Goal: Task Accomplishment & Management: Manage account settings

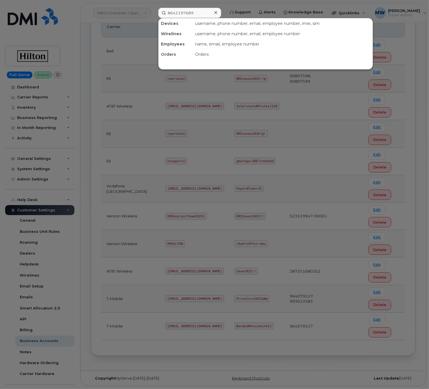
scroll to position [31, 0]
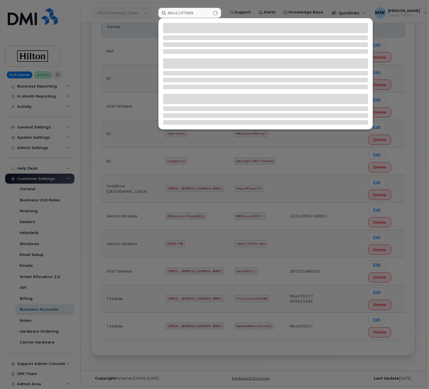
type input "8642197689"
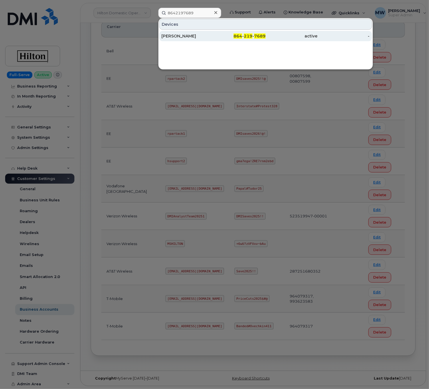
click at [282, 39] on div "active" at bounding box center [291, 36] width 52 height 6
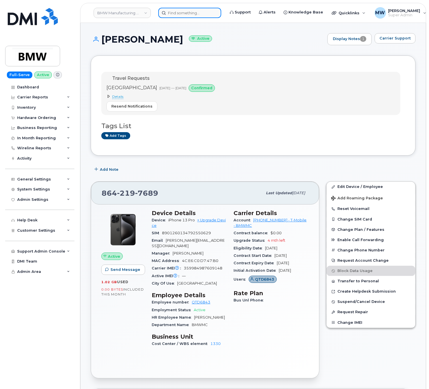
drag, startPoint x: 195, startPoint y: 10, endPoint x: 190, endPoint y: 10, distance: 4.6
click at [195, 10] on input at bounding box center [189, 13] width 63 height 10
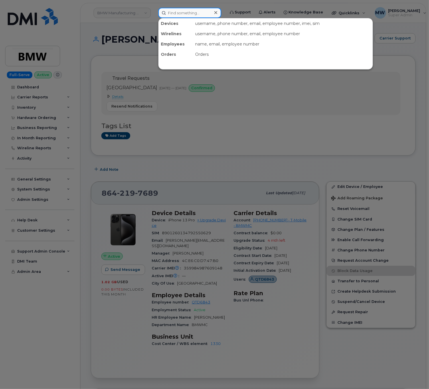
paste input "8645340946"
type input "8645340946"
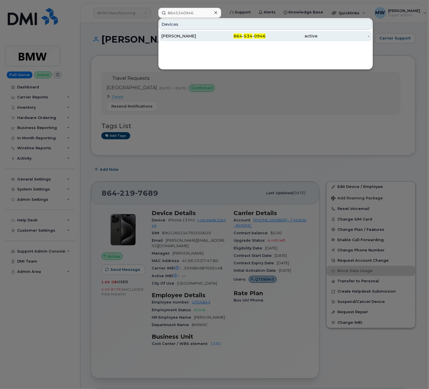
click at [215, 31] on div "Annaleen de Klerk 864 - 534 - 0946 active -" at bounding box center [265, 35] width 214 height 11
click at [221, 39] on div "864 - 534 - 0946" at bounding box center [239, 36] width 52 height 6
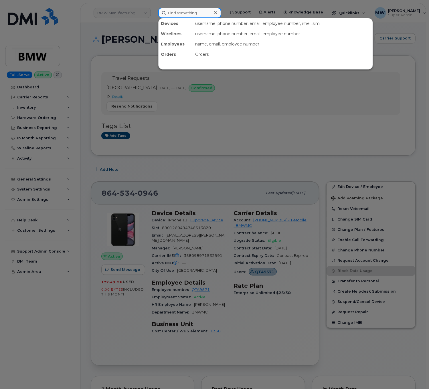
click at [212, 11] on div at bounding box center [189, 13] width 63 height 10
paste input "8645177692"
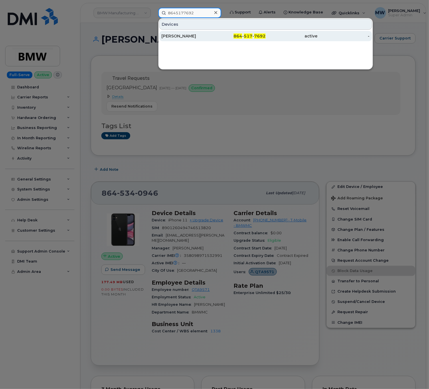
type input "8645177692"
click at [234, 35] on div "864 - 517 - 7692" at bounding box center [239, 36] width 52 height 6
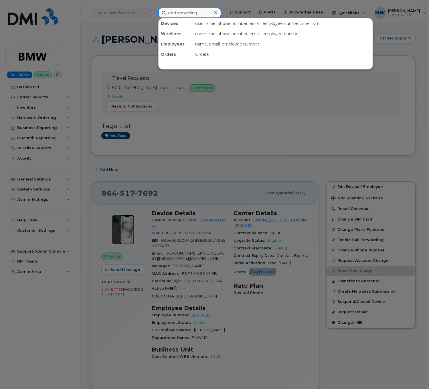
click at [179, 15] on input at bounding box center [189, 13] width 63 height 10
paste input "8643252281"
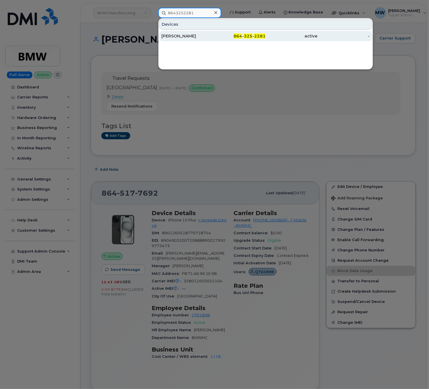
type input "8643252281"
click at [237, 37] on span "864" at bounding box center [237, 35] width 9 height 5
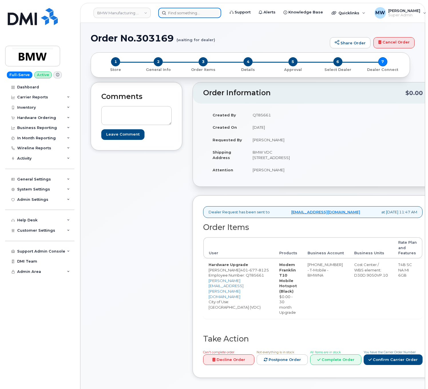
click at [211, 17] on input at bounding box center [189, 13] width 63 height 10
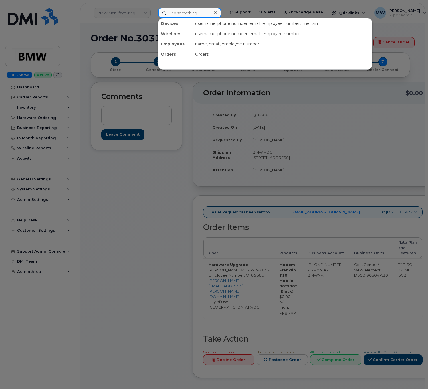
paste input "5674500422"
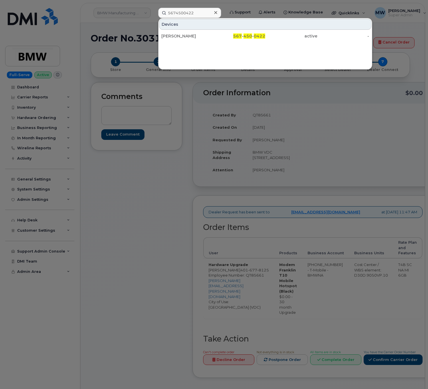
click at [227, 30] on div "Adam C Opfer 567 - 450 - 0422 active -" at bounding box center [264, 35] width 213 height 11
click at [182, 15] on input "5674500422" at bounding box center [189, 13] width 63 height 10
paste input "8482405161"
paste input "3308084574"
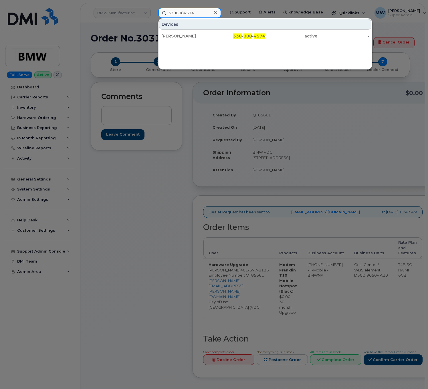
click at [193, 13] on input "3308084574" at bounding box center [189, 13] width 63 height 10
paste input "4196540119"
type input "4196540119"
click at [221, 36] on div "419 - 654 - 0119" at bounding box center [239, 36] width 52 height 6
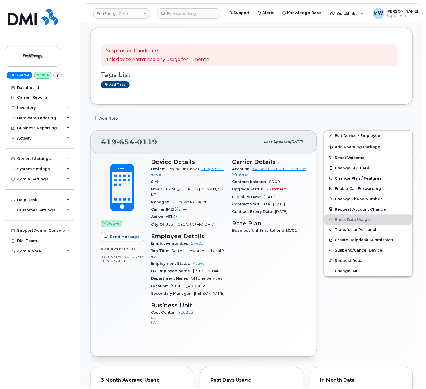
scroll to position [114, 0]
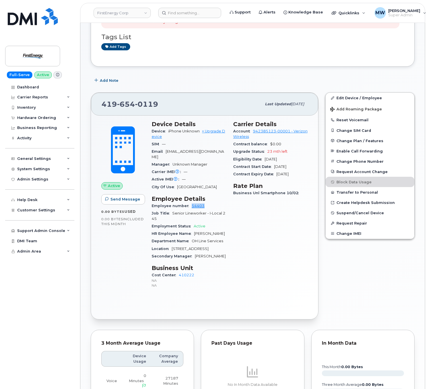
drag, startPoint x: 210, startPoint y: 207, endPoint x: 190, endPoint y: 209, distance: 20.2
click at [190, 209] on div "Employee number 54403" at bounding box center [189, 205] width 75 height 7
copy link "54403"
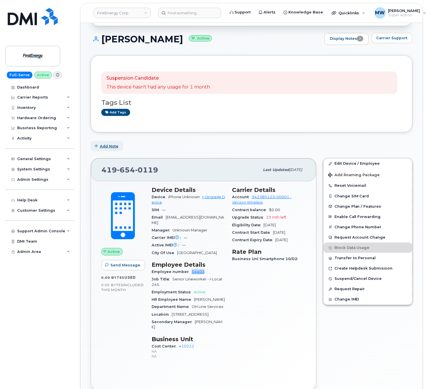
scroll to position [0, 0]
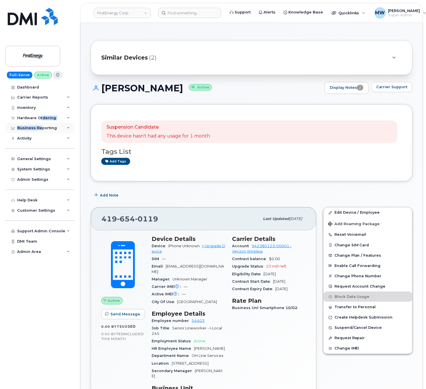
drag, startPoint x: 40, startPoint y: 122, endPoint x: 39, endPoint y: 125, distance: 3.3
click at [39, 125] on div "Dashboard Carrier Reports Monthly Billing Data Daily Data Pooling Average Costi…" at bounding box center [40, 235] width 71 height 307
click at [32, 119] on div "Hardware Ordering" at bounding box center [36, 118] width 39 height 5
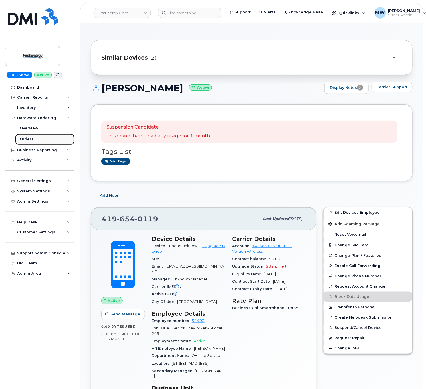
click at [30, 140] on div "Orders" at bounding box center [27, 138] width 14 height 5
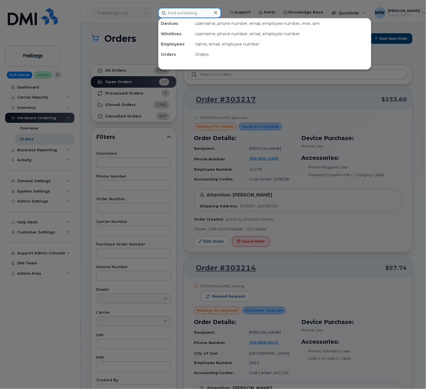
click at [193, 11] on input at bounding box center [189, 13] width 63 height 10
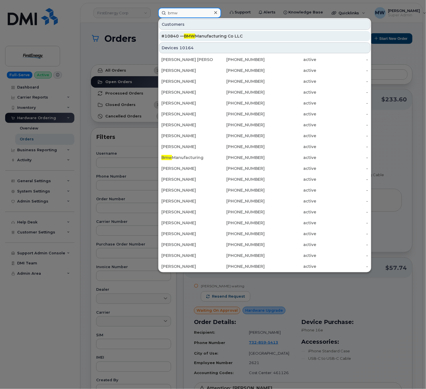
type input "bmw"
click at [216, 35] on div "#10840 — BMW Manufacturing Co LLC" at bounding box center [264, 36] width 207 height 6
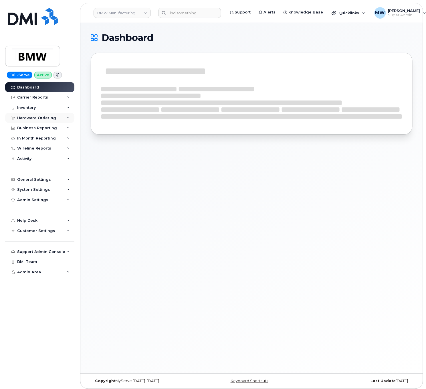
click at [31, 119] on div "Hardware Ordering" at bounding box center [36, 118] width 39 height 5
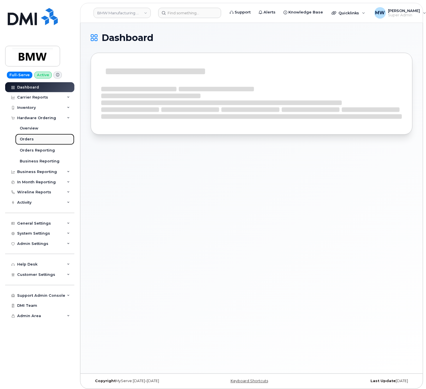
click at [32, 138] on div "Orders" at bounding box center [27, 138] width 14 height 5
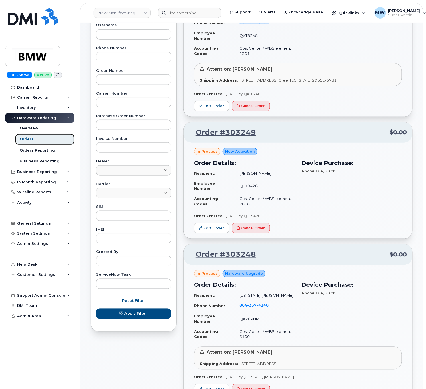
scroll to position [57, 0]
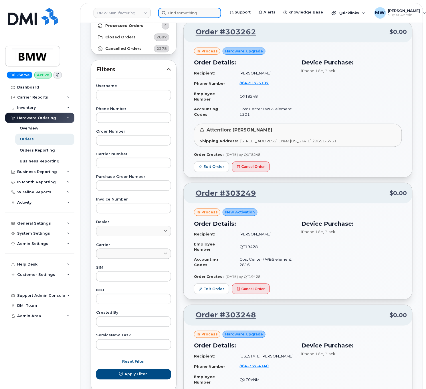
click at [179, 17] on input at bounding box center [189, 13] width 63 height 10
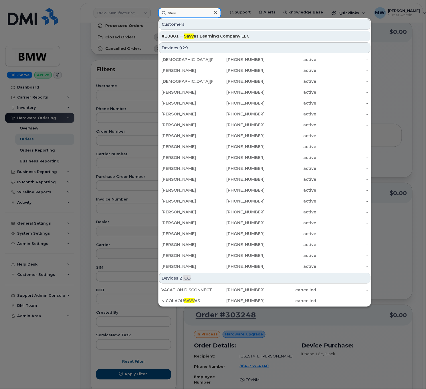
type input "savv"
click at [201, 34] on div "#10801 — Savv as Learning Company LLC" at bounding box center [264, 36] width 207 height 10
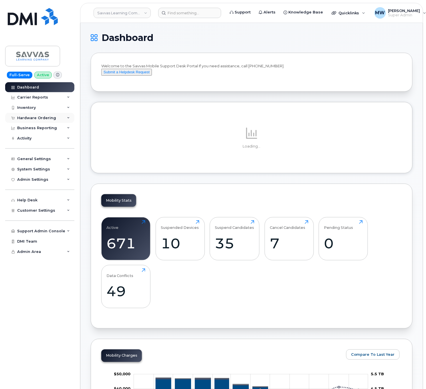
click at [39, 114] on div "Hardware Ordering" at bounding box center [39, 118] width 69 height 10
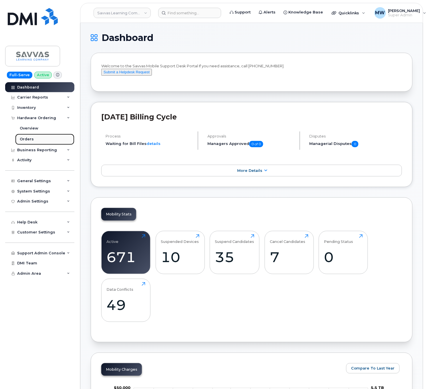
click at [36, 136] on link "Orders" at bounding box center [44, 139] width 59 height 11
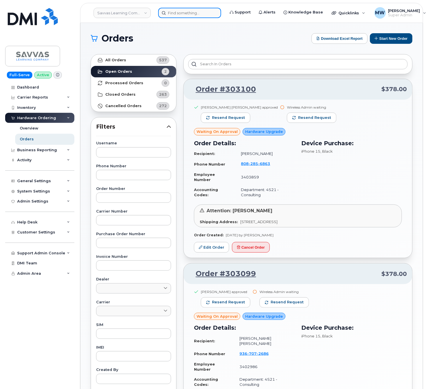
click at [180, 15] on input at bounding box center [189, 13] width 63 height 10
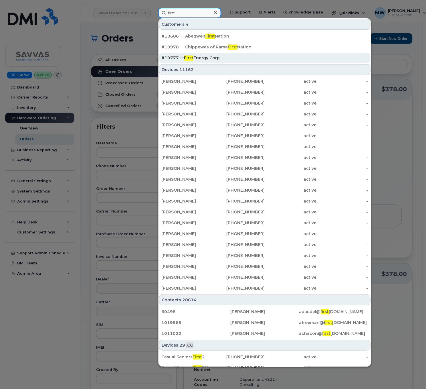
type input "first"
click at [231, 57] on div "#10777 — First Energy Corp" at bounding box center [264, 58] width 207 height 6
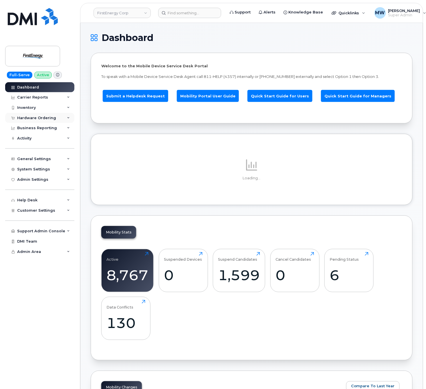
click at [35, 116] on div "Hardware Ordering" at bounding box center [36, 118] width 39 height 5
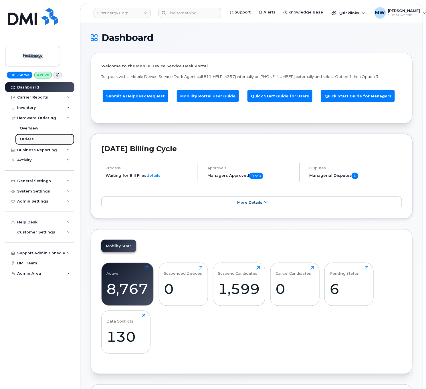
click at [33, 142] on link "Orders" at bounding box center [44, 139] width 59 height 11
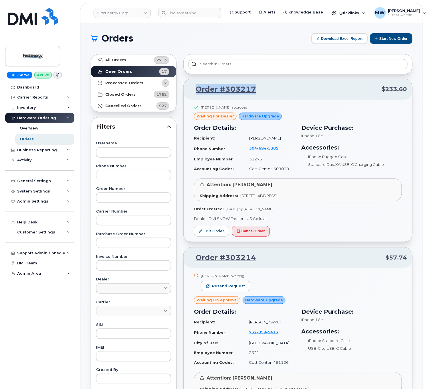
drag, startPoint x: 294, startPoint y: 92, endPoint x: 190, endPoint y: 106, distance: 104.8
click at [196, 93] on p "Order #303217 $233.60" at bounding box center [298, 89] width 218 height 10
copy link "Order #303217"
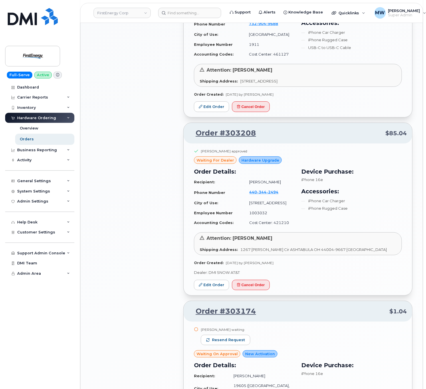
scroll to position [687, 0]
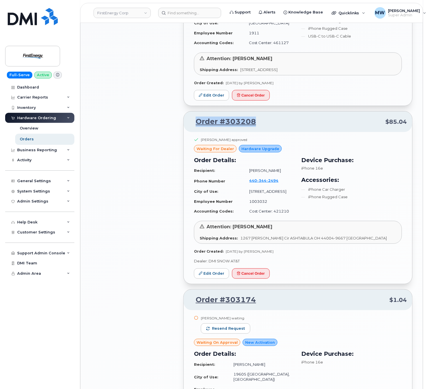
drag, startPoint x: 267, startPoint y: 124, endPoint x: 190, endPoint y: 124, distance: 77.2
click at [190, 124] on p "Order #303208 $85.04" at bounding box center [298, 121] width 218 height 10
copy link "Order #303208"
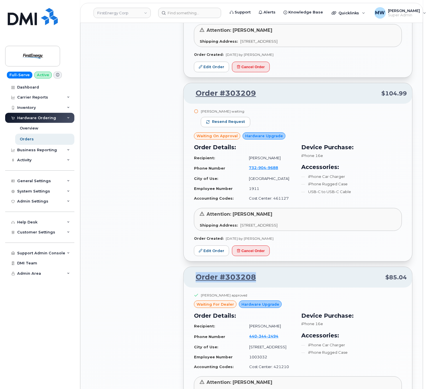
scroll to position [515, 0]
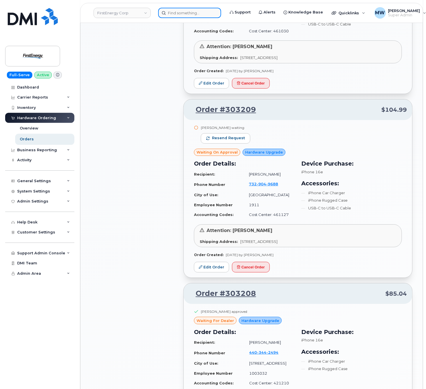
click at [195, 13] on input at bounding box center [189, 13] width 63 height 10
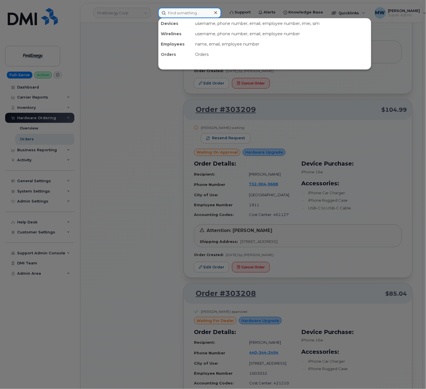
paste input "201 602 4438"
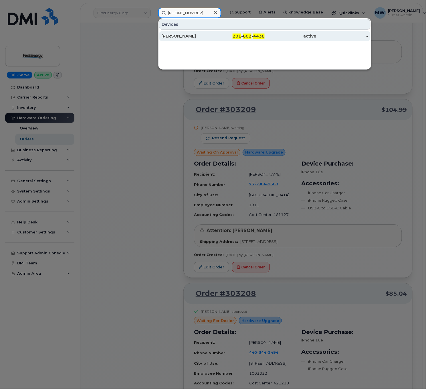
type input "201 602 4438"
click at [190, 37] on div "[PERSON_NAME]" at bounding box center [187, 36] width 52 height 6
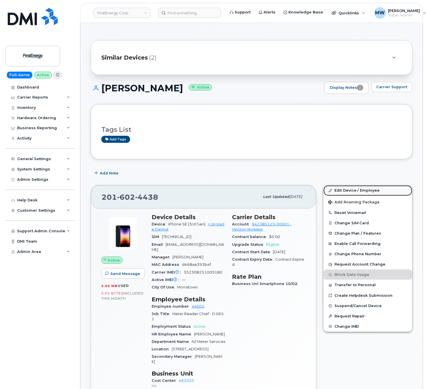
click at [340, 192] on link "Edit Device / Employee" at bounding box center [368, 190] width 89 height 10
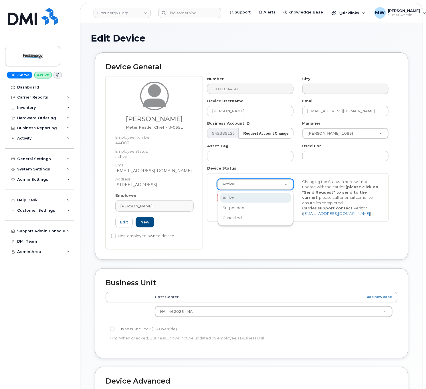
drag, startPoint x: 259, startPoint y: 184, endPoint x: 260, endPoint y: 187, distance: 3.6
select select "cancelled"
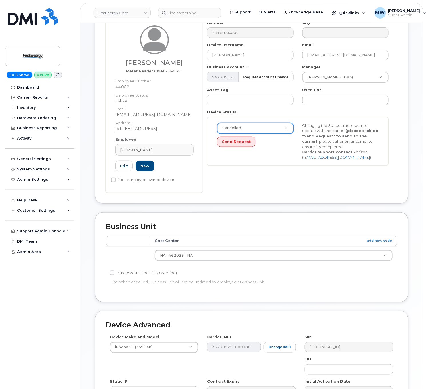
scroll to position [152, 0]
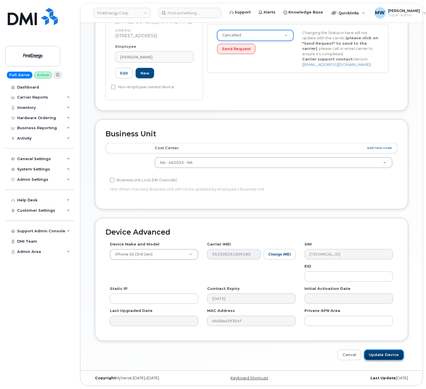
click at [379, 357] on input "Update Device" at bounding box center [384, 354] width 40 height 11
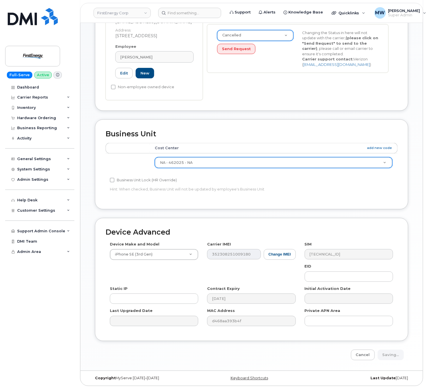
type input "Saving..."
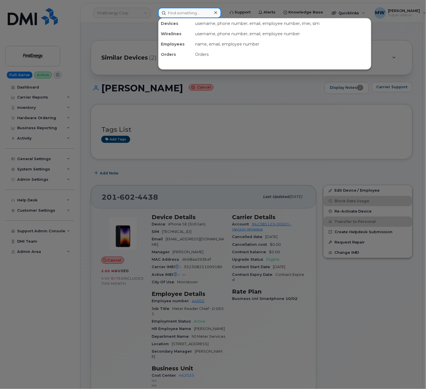
click at [215, 13] on div at bounding box center [189, 13] width 63 height 10
paste input "64) 867-9959"
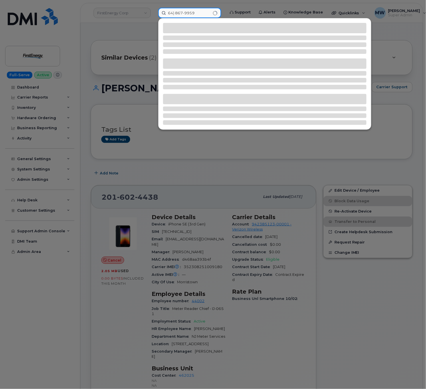
type input "64) 867-9959"
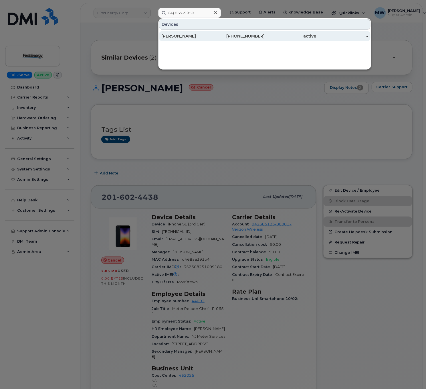
click at [218, 36] on div "864-867-9959" at bounding box center [239, 36] width 52 height 6
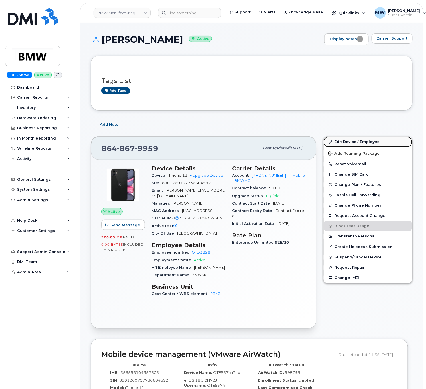
click at [350, 142] on link "Edit Device / Employee" at bounding box center [368, 141] width 89 height 10
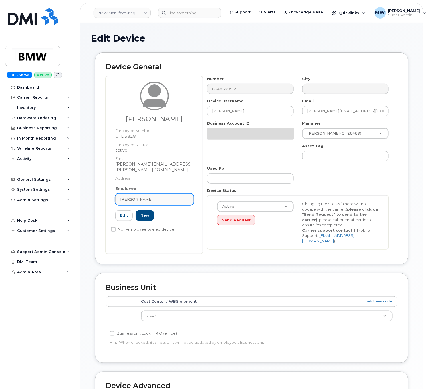
click at [171, 196] on div "[PERSON_NAME]" at bounding box center [154, 198] width 69 height 5
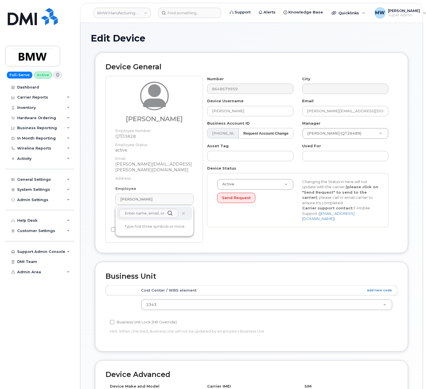
paste input "[PERSON_NAME]"
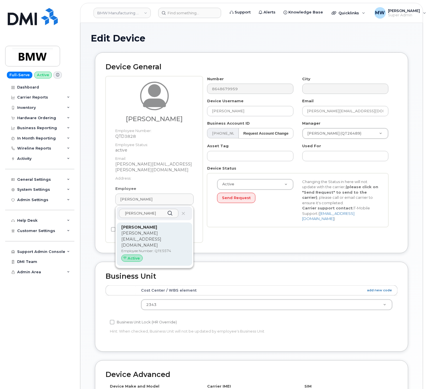
type input "[PERSON_NAME]"
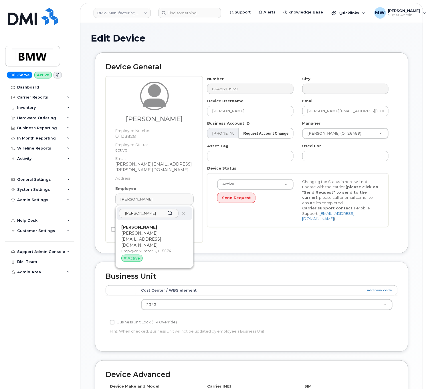
drag, startPoint x: 154, startPoint y: 234, endPoint x: 275, endPoint y: 41, distance: 227.1
click at [154, 248] on p "Employee Number: QTE5574" at bounding box center [154, 250] width 66 height 5
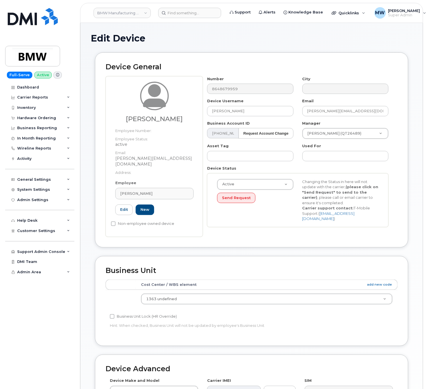
type input "QTE5574"
type input "[PERSON_NAME]"
type input "28003947"
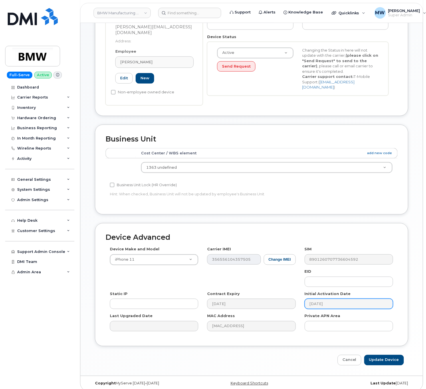
scroll to position [134, 0]
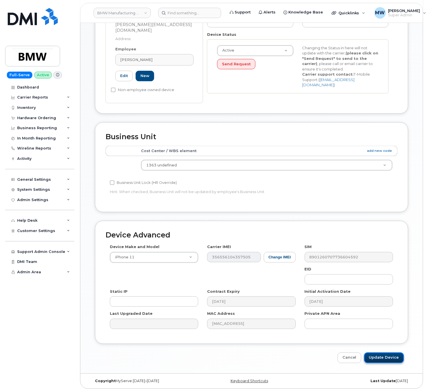
click at [375, 352] on input "Update Device" at bounding box center [384, 357] width 40 height 11
type input "Saving..."
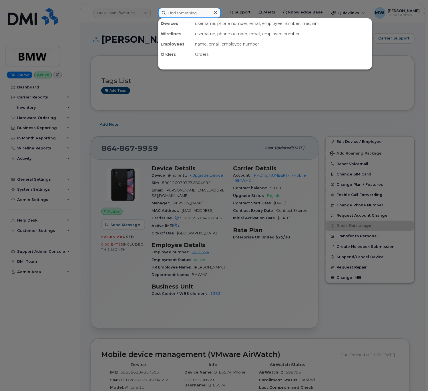
click at [206, 13] on input at bounding box center [189, 13] width 63 height 10
paste input "8649014236"
type input "8649014236"
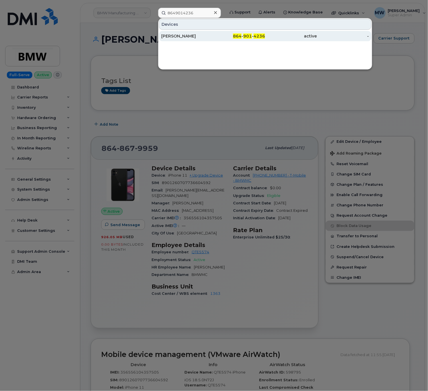
click at [205, 34] on div "[PERSON_NAME]" at bounding box center [187, 36] width 52 height 6
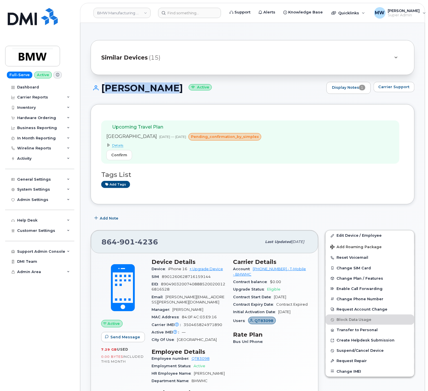
drag, startPoint x: 157, startPoint y: 41, endPoint x: 103, endPoint y: 85, distance: 69.3
click at [103, 85] on h1 "Adrian Barr Active" at bounding box center [207, 88] width 233 height 10
copy h1 "Adrian Barr"
click at [290, 369] on div "Carrier Details Account 972523090 - T-Mobile - BMWMC Contract balance $0.00 Upg…" at bounding box center [271, 333] width 82 height 157
drag, startPoint x: 251, startPoint y: 269, endPoint x: 276, endPoint y: 272, distance: 25.4
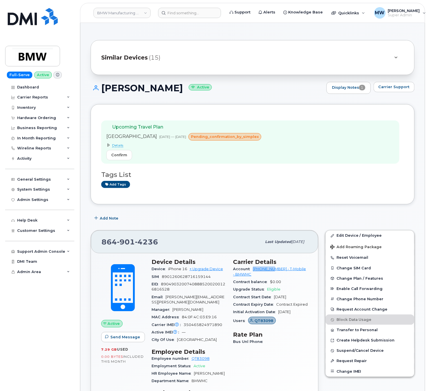
click at [276, 272] on div "Account 972523090 - T-Mobile - BMWMC" at bounding box center [270, 271] width 75 height 13
copy link "972523090"
click at [48, 381] on div "Dashboard Carrier Reports Monthly Billing Data Daily Data Pooling Data Behavior…" at bounding box center [40, 236] width 71 height 309
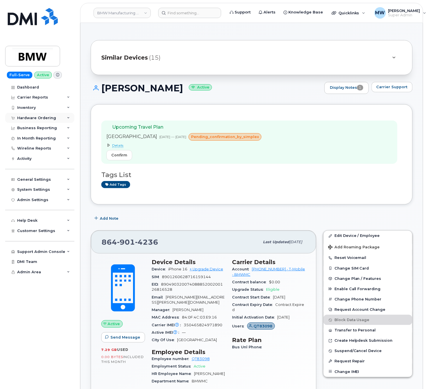
click at [26, 118] on div "Hardware Ordering" at bounding box center [36, 118] width 39 height 5
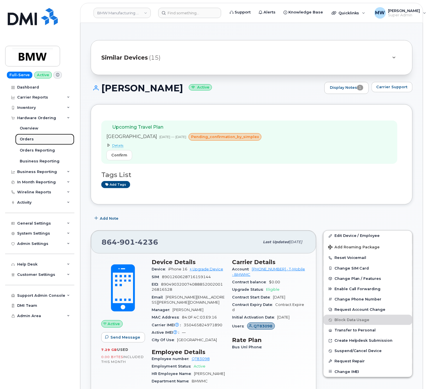
click at [30, 140] on div "Orders" at bounding box center [27, 138] width 14 height 5
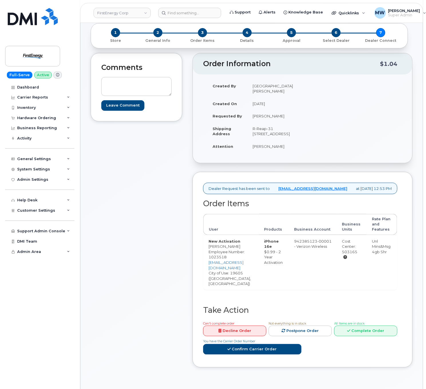
scroll to position [57, 0]
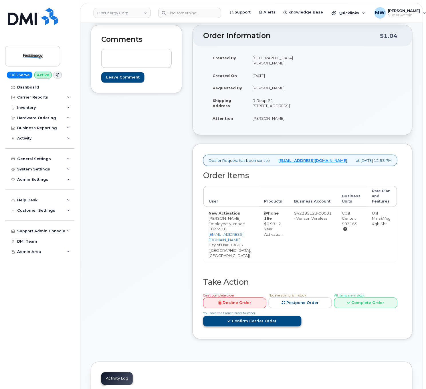
click at [280, 316] on link "Confirm Carrier Order" at bounding box center [252, 321] width 98 height 11
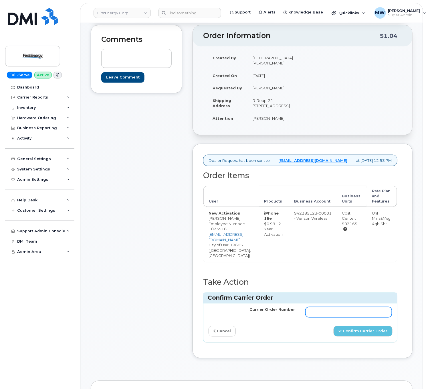
click at [334, 307] on input "Carrier Order Number" at bounding box center [349, 312] width 87 height 10
paste input "MB3000601337663"
type input "MB3000601337663"
click at [358, 326] on button "Confirm Carrier Order" at bounding box center [363, 331] width 59 height 11
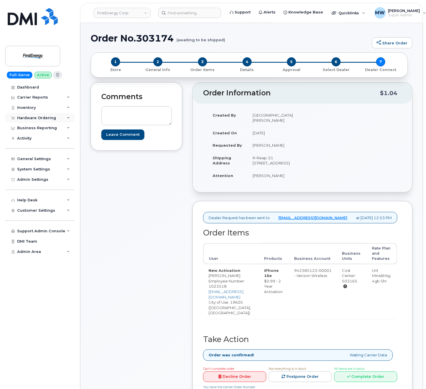
click at [36, 117] on div "Hardware Ordering" at bounding box center [36, 118] width 39 height 5
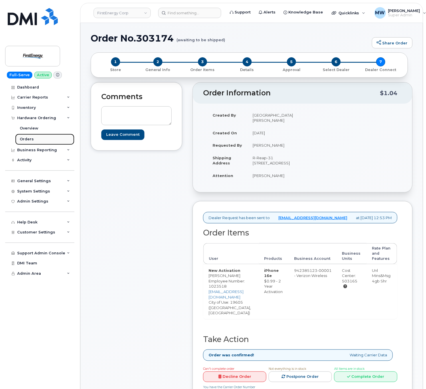
drag, startPoint x: 42, startPoint y: 139, endPoint x: 43, endPoint y: 134, distance: 5.5
click at [42, 138] on link "Orders" at bounding box center [44, 139] width 59 height 11
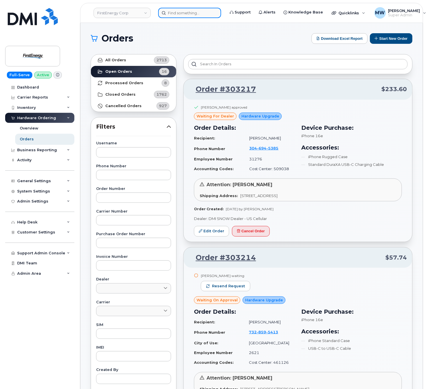
click at [171, 14] on input at bounding box center [189, 13] width 63 height 10
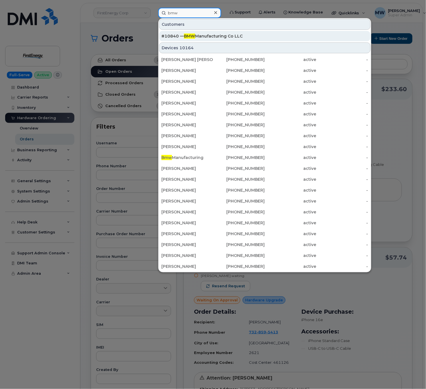
type input "bmw"
click at [220, 41] on div "#10840 — BMW Manufacturing Co LLC" at bounding box center [264, 36] width 207 height 10
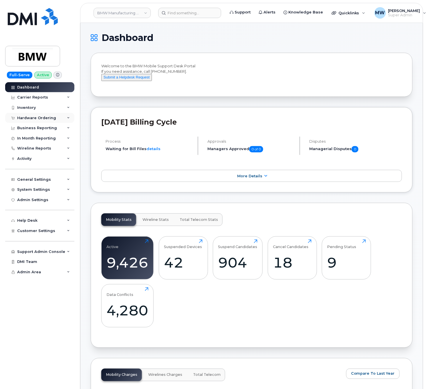
click at [32, 117] on div "Hardware Ordering" at bounding box center [36, 118] width 39 height 5
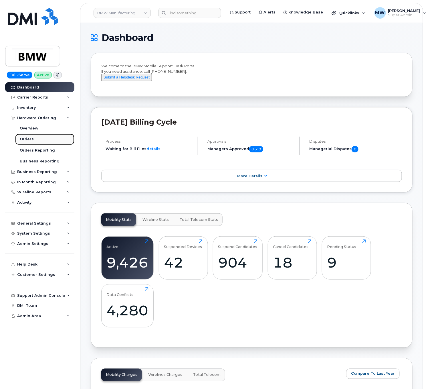
click at [35, 138] on link "Orders" at bounding box center [44, 139] width 59 height 11
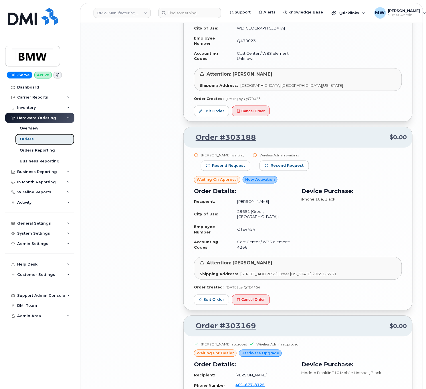
scroll to position [1079, 0]
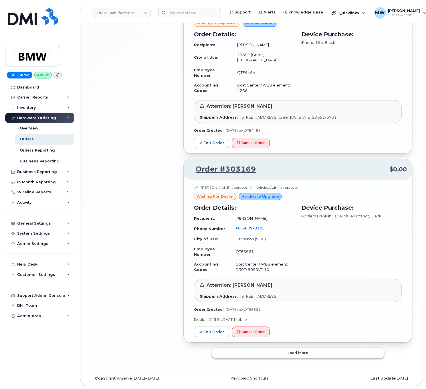
click at [308, 354] on span "Load more" at bounding box center [298, 352] width 21 height 5
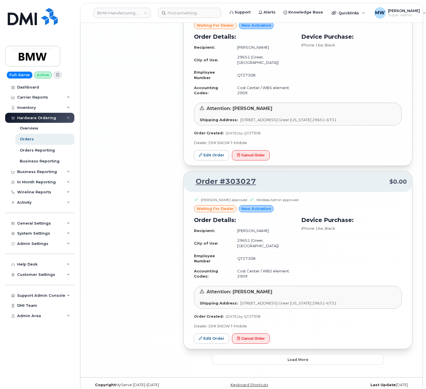
scroll to position [2548, 0]
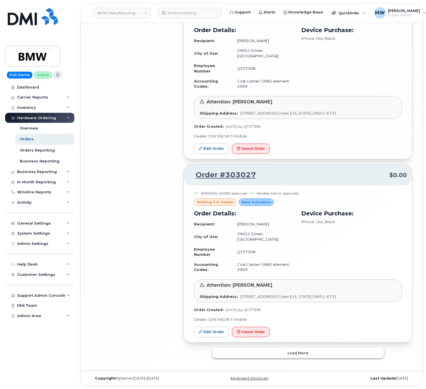
click at [291, 355] on button "Load more" at bounding box center [298, 352] width 172 height 10
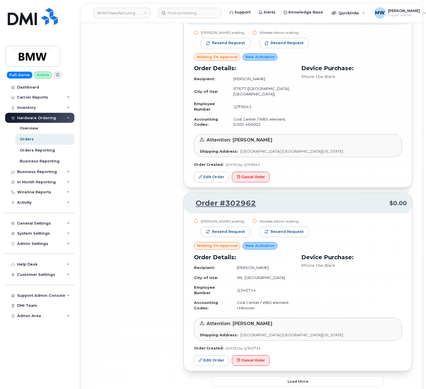
scroll to position [3903, 0]
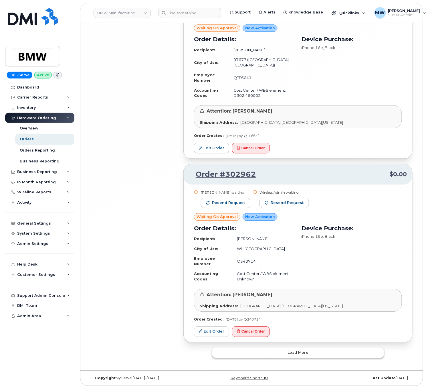
click at [299, 353] on span "Load more" at bounding box center [298, 352] width 21 height 5
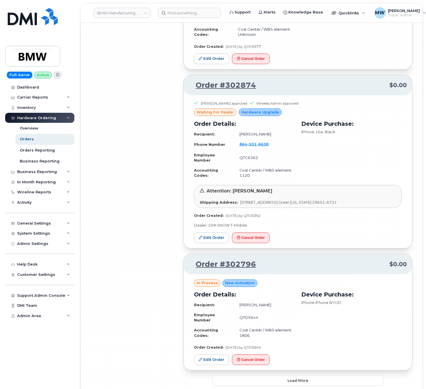
scroll to position [5101, 0]
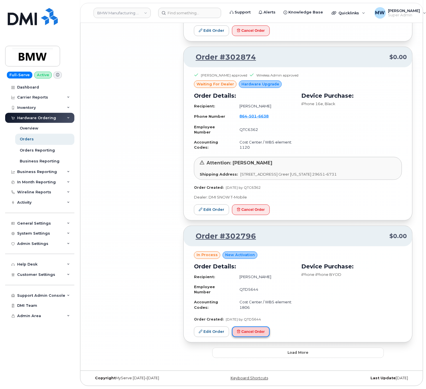
click at [251, 329] on button "Cancel Order" at bounding box center [251, 331] width 38 height 11
click at [334, 353] on button "Load more" at bounding box center [298, 352] width 172 height 10
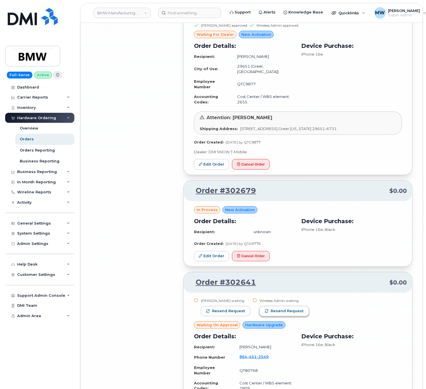
scroll to position [5444, 0]
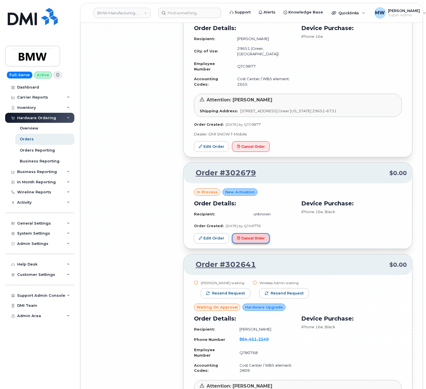
click at [253, 243] on button "Cancel Order" at bounding box center [251, 238] width 38 height 11
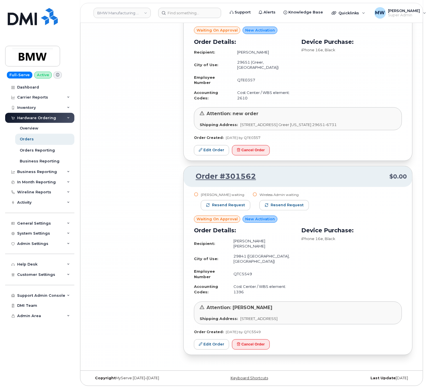
scroll to position [5929, 0]
click at [172, 15] on input at bounding box center [189, 13] width 63 height 10
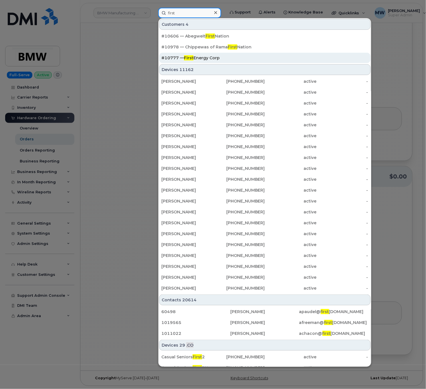
type input "first"
click at [215, 58] on div "#10777 — First Energy Corp" at bounding box center [264, 58] width 207 height 6
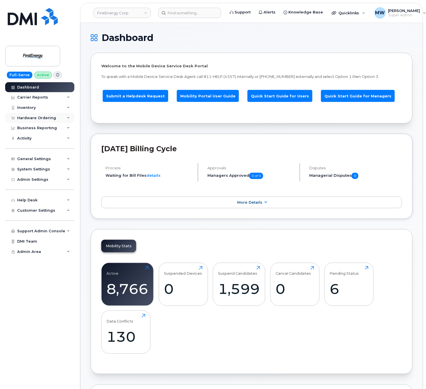
click at [43, 119] on div "Hardware Ordering" at bounding box center [36, 118] width 39 height 5
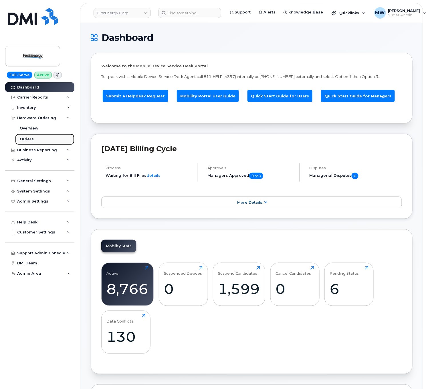
click at [45, 138] on link "Orders" at bounding box center [44, 139] width 59 height 11
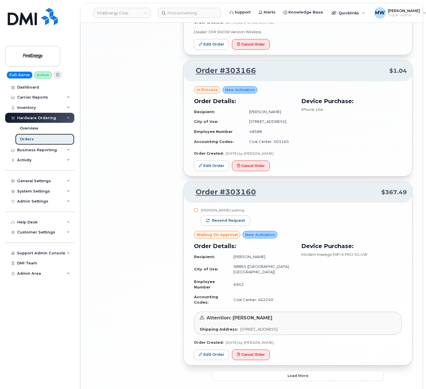
scroll to position [1082, 0]
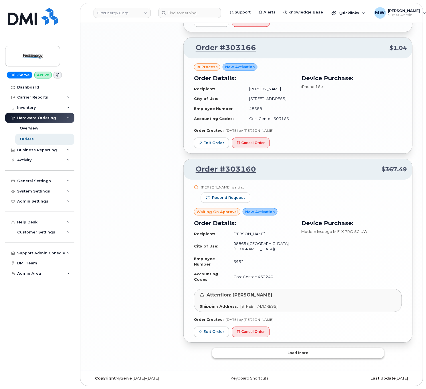
click at [305, 348] on button "Load more" at bounding box center [298, 352] width 172 height 10
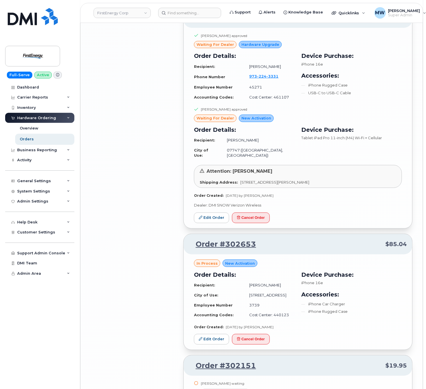
scroll to position [2112, 0]
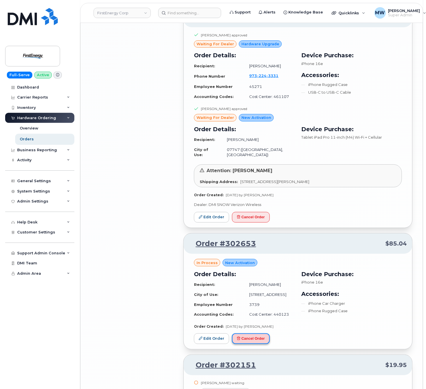
click at [251, 333] on button "Cancel Order" at bounding box center [251, 338] width 38 height 11
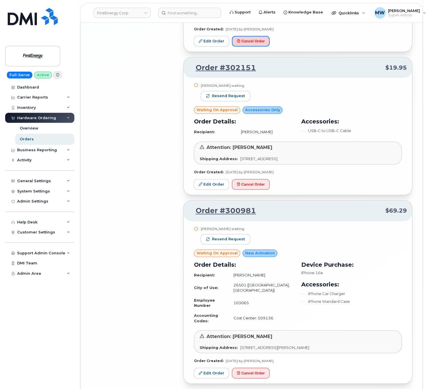
scroll to position [2412, 0]
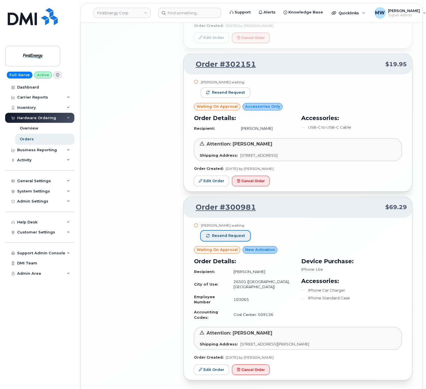
click at [237, 233] on span "Resend request" at bounding box center [228, 235] width 33 height 5
click at [234, 90] on span "Resend request" at bounding box center [228, 92] width 33 height 5
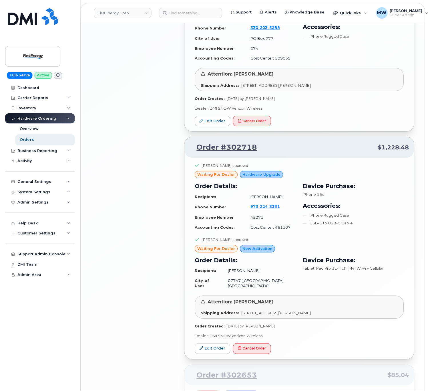
scroll to position [1955, 0]
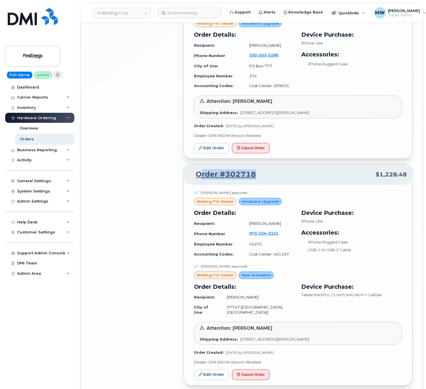
drag, startPoint x: 266, startPoint y: 166, endPoint x: 203, endPoint y: 166, distance: 63.2
click at [203, 169] on p "Order #302718 $1,228.48" at bounding box center [298, 174] width 218 height 10
click at [286, 169] on p "Order #302718 $1,228.48" at bounding box center [298, 174] width 218 height 10
drag, startPoint x: 284, startPoint y: 165, endPoint x: 193, endPoint y: 167, distance: 91.6
click at [193, 169] on p "Order #302718 $1,228.48" at bounding box center [298, 174] width 218 height 10
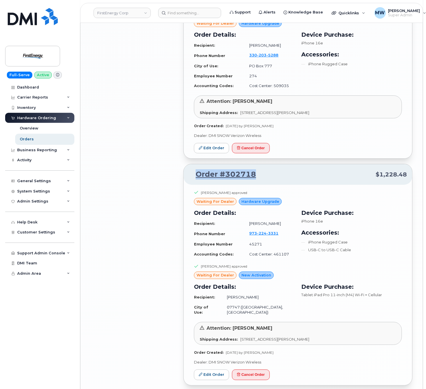
copy link "Order #302718"
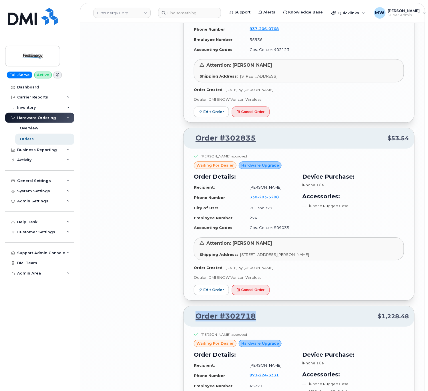
scroll to position [1783, 0]
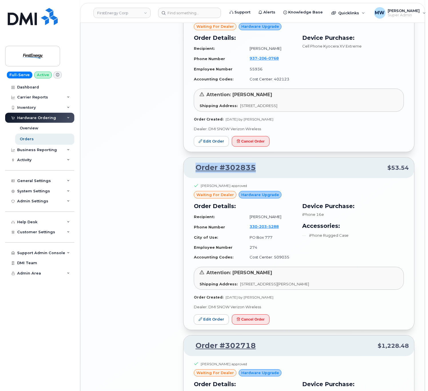
drag, startPoint x: 263, startPoint y: 160, endPoint x: 195, endPoint y: 166, distance: 68.9
click at [195, 166] on div "Order #302835 $53.54" at bounding box center [299, 168] width 231 height 21
copy link "Order #302835"
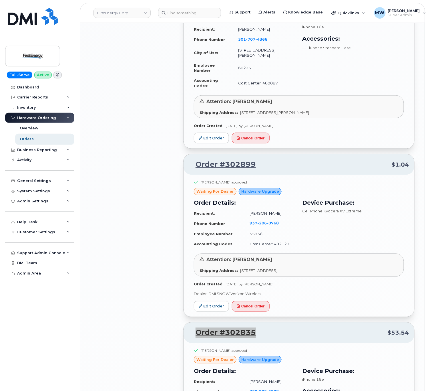
scroll to position [1611, 0]
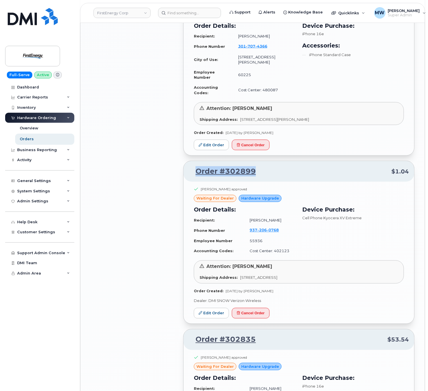
drag, startPoint x: 236, startPoint y: 164, endPoint x: 182, endPoint y: 165, distance: 54.1
copy link "Order #302899"
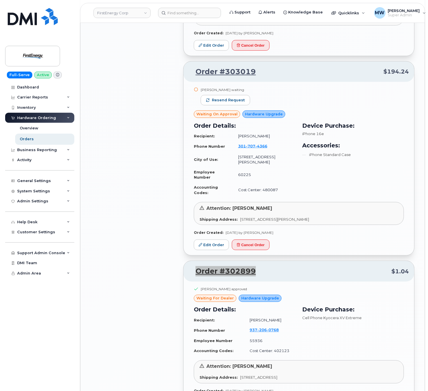
scroll to position [1440, 0]
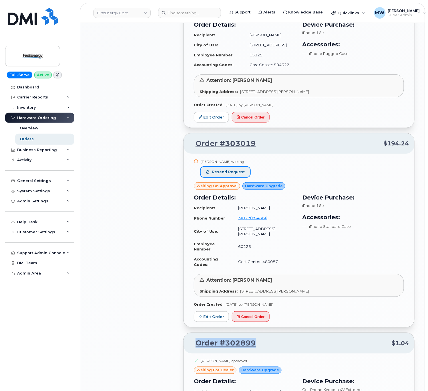
click at [240, 175] on span "Resend request" at bounding box center [228, 171] width 33 height 5
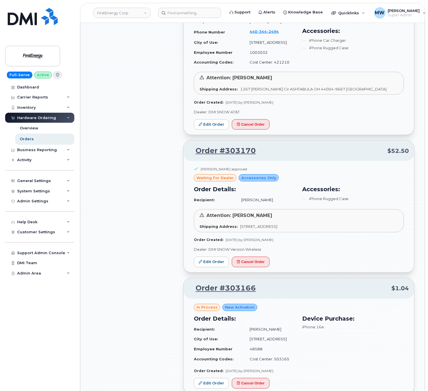
scroll to position [810, 0]
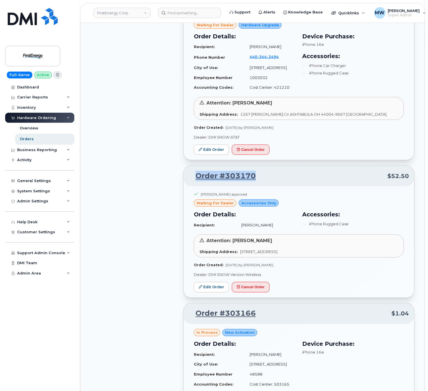
drag, startPoint x: 275, startPoint y: 191, endPoint x: 186, endPoint y: 195, distance: 88.5
click at [186, 186] on div "Order #303170 $52.50" at bounding box center [299, 176] width 231 height 21
copy link "Order #303170"
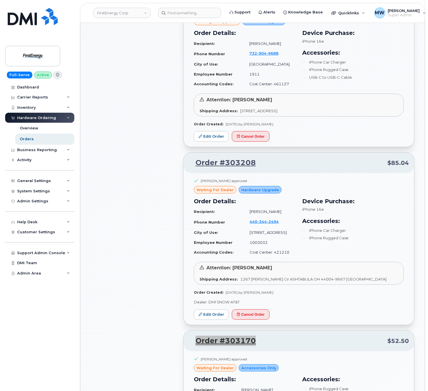
scroll to position [639, 0]
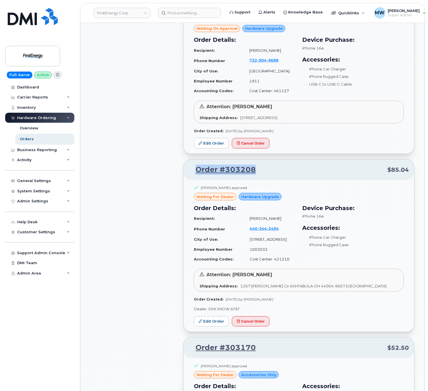
drag, startPoint x: 272, startPoint y: 172, endPoint x: 193, endPoint y: 179, distance: 79.5
click at [193, 178] on div "Order #303208 $85.04" at bounding box center [299, 169] width 231 height 21
copy link "Order #303208"
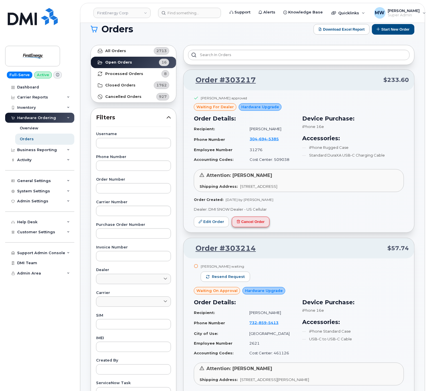
scroll to position [0, 0]
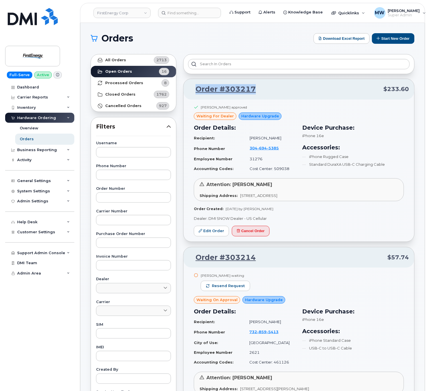
drag, startPoint x: 268, startPoint y: 87, endPoint x: 187, endPoint y: 90, distance: 81.3
click at [187, 90] on div "Order #303217 $233.60" at bounding box center [299, 89] width 231 height 21
copy link "Order #303217"
drag, startPoint x: 167, startPoint y: 14, endPoint x: 166, endPoint y: 11, distance: 3.6
click at [167, 13] on input at bounding box center [189, 13] width 63 height 10
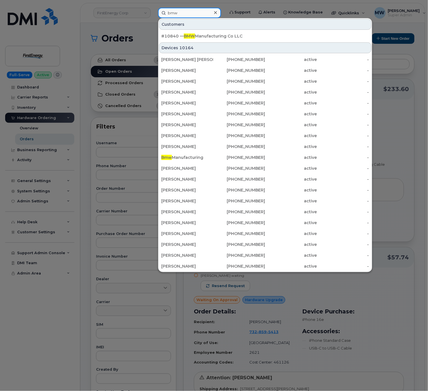
type input "bmw"
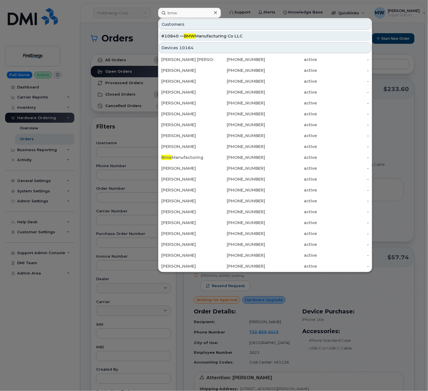
click at [244, 36] on div "#10840 — BMW Manufacturing Co LLC" at bounding box center [265, 36] width 208 height 6
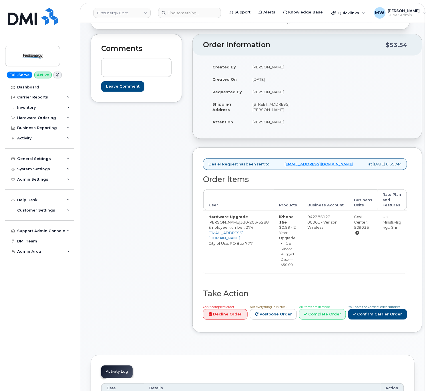
scroll to position [114, 0]
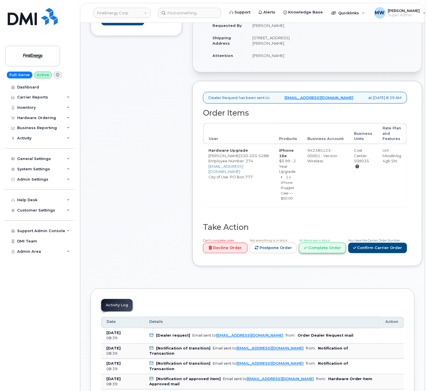
click at [346, 253] on link "Complete Order" at bounding box center [322, 248] width 47 height 11
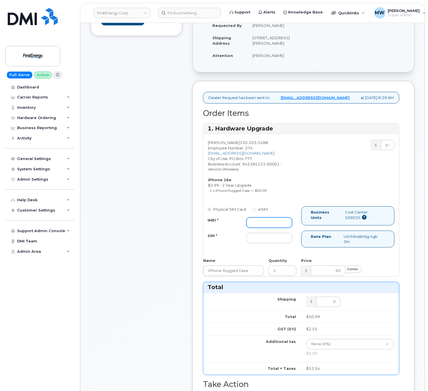
click at [281, 228] on input "IMEI *" at bounding box center [270, 222] width 46 height 10
paste input "352938144023905"
type input "352938144023905"
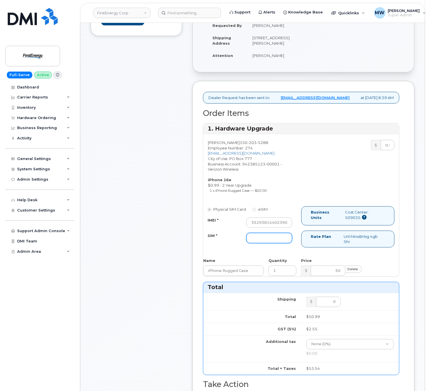
drag, startPoint x: 264, startPoint y: 252, endPoint x: 259, endPoint y: 252, distance: 4.9
click at [264, 243] on input "SIM *" at bounding box center [270, 238] width 46 height 10
paste input "[TECHNICAL_ID]"
type input "[TECHNICAL_ID]"
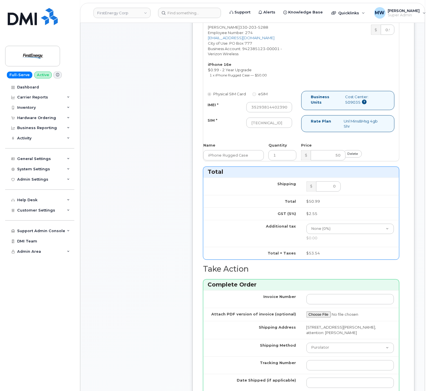
scroll to position [401, 0]
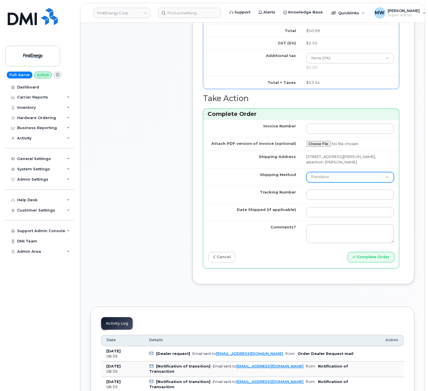
click at [361, 182] on select "Purolator UPS FedEx Canada Post Courier Other Drop Off Pick Up" at bounding box center [351, 177] width 88 height 10
select select "UPS"
click at [307, 182] on select "Purolator UPS FedEx Canada Post Courier Other Drop Off Pick Up" at bounding box center [351, 177] width 88 height 10
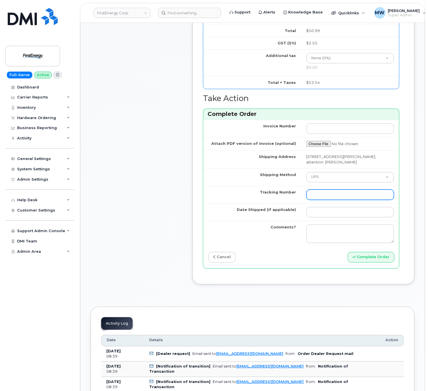
click at [332, 200] on input "Tracking Number" at bounding box center [351, 194] width 88 height 10
paste input "446891524353"
type input "446891524353"
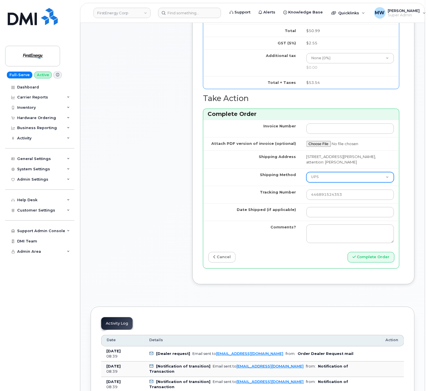
click at [316, 182] on select "Purolator UPS FedEx Canada Post Courier Other Drop Off Pick Up" at bounding box center [351, 177] width 88 height 10
select select "FedEx"
click at [307, 182] on select "Purolator UPS FedEx Canada Post Courier Other Drop Off Pick Up" at bounding box center [351, 177] width 88 height 10
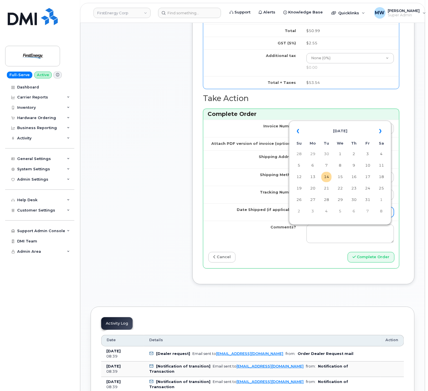
click at [323, 217] on input "Date Shipped (if applicable)" at bounding box center [351, 212] width 88 height 10
click at [354, 168] on td "9" at bounding box center [354, 165] width 10 height 10
type input "2025-10-09"
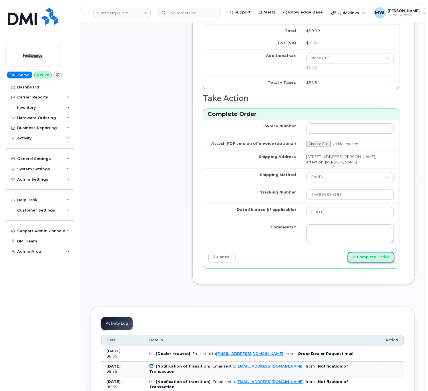
click at [377, 262] on button "Complete Order" at bounding box center [371, 257] width 47 height 11
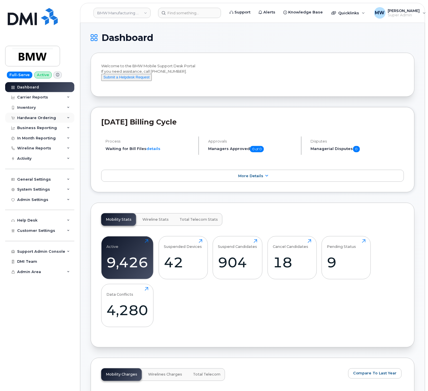
click at [39, 114] on div "Hardware Ordering" at bounding box center [39, 118] width 69 height 10
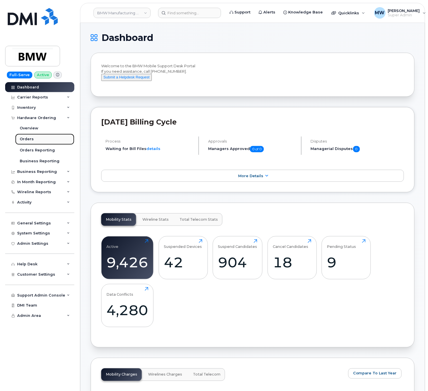
click at [40, 141] on link "Orders" at bounding box center [44, 139] width 59 height 11
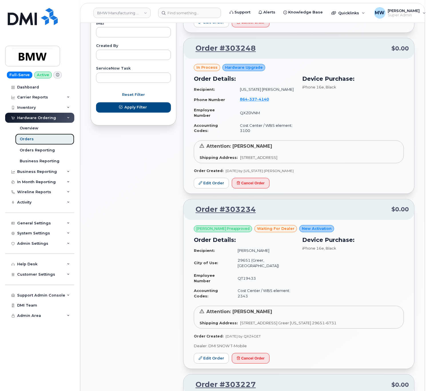
scroll to position [343, 0]
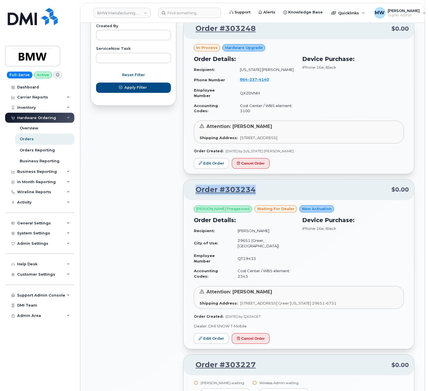
drag, startPoint x: 252, startPoint y: 203, endPoint x: 189, endPoint y: 204, distance: 62.7
click at [189, 200] on div "Order #303234 $0.00" at bounding box center [299, 190] width 231 height 21
copy link "Order #303234"
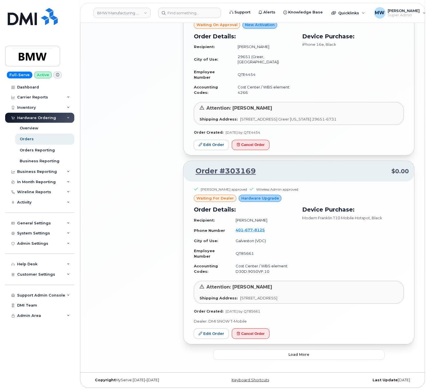
scroll to position [1077, 0]
drag, startPoint x: 282, startPoint y: 165, endPoint x: 190, endPoint y: 171, distance: 91.8
click at [190, 171] on div "Order #303169 $0.00" at bounding box center [299, 171] width 231 height 21
copy link "Order #303169"
drag, startPoint x: 308, startPoint y: 353, endPoint x: 303, endPoint y: 345, distance: 9.2
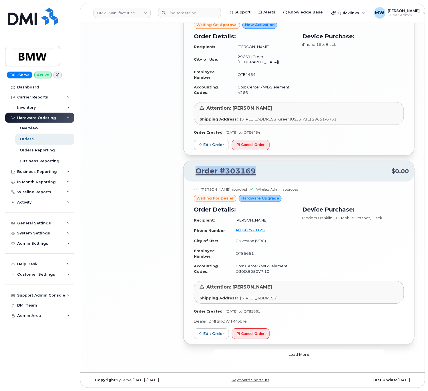
click at [308, 353] on span "Load more" at bounding box center [299, 354] width 21 height 5
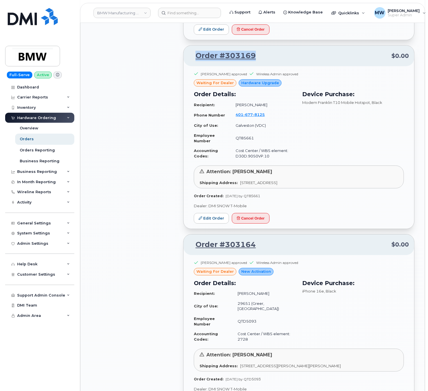
scroll to position [1248, 0]
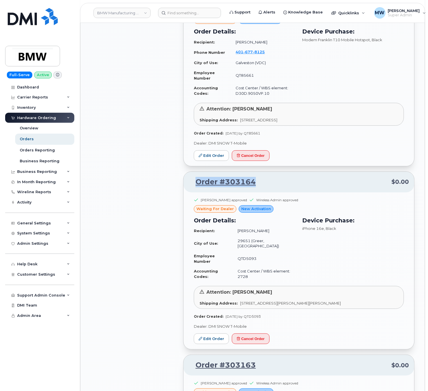
drag, startPoint x: 269, startPoint y: 185, endPoint x: 181, endPoint y: 191, distance: 88.0
click at [181, 191] on div "Order #303262 $0.00 in process Hardware Upgrade Order Details: Recipient: Ben S…" at bounding box center [299, 220] width 238 height 2837
copy link "Order #303164"
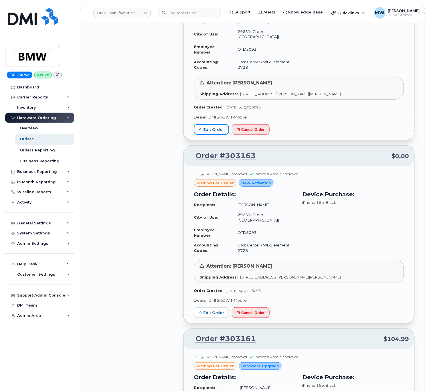
scroll to position [1477, 0]
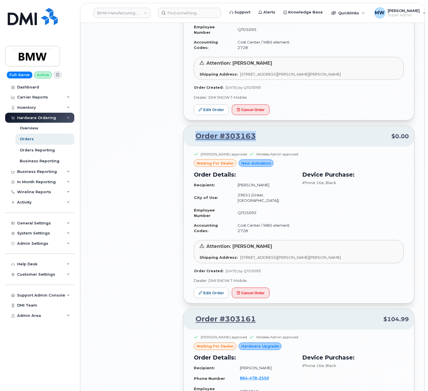
drag, startPoint x: 263, startPoint y: 134, endPoint x: 192, endPoint y: 136, distance: 71.8
click at [192, 136] on p "Order #303163 $0.00" at bounding box center [299, 136] width 221 height 10
copy link "Order #303163"
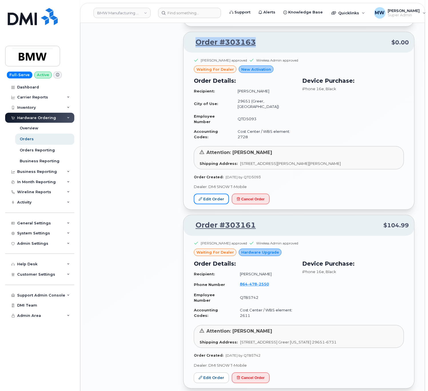
scroll to position [1592, 0]
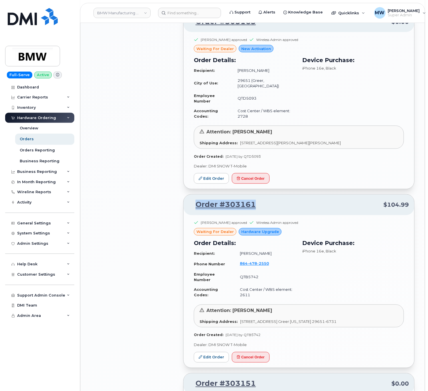
drag, startPoint x: 274, startPoint y: 199, endPoint x: 183, endPoint y: 208, distance: 91.2
click at [183, 208] on div "Order #303161 $104.99 Cameron Lyles approved Wireless Admin approved waiting fo…" at bounding box center [298, 281] width 231 height 174
copy link "Order #303161"
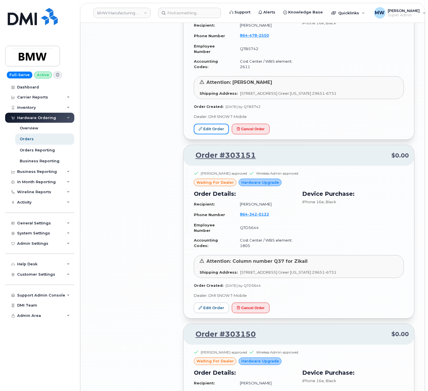
scroll to position [1820, 0]
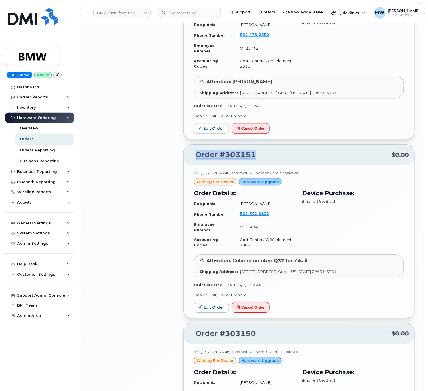
drag, startPoint x: 275, startPoint y: 158, endPoint x: 194, endPoint y: 161, distance: 81.1
click at [194, 160] on p "Order #303151 $0.00" at bounding box center [299, 155] width 221 height 10
copy link "Order #303151"
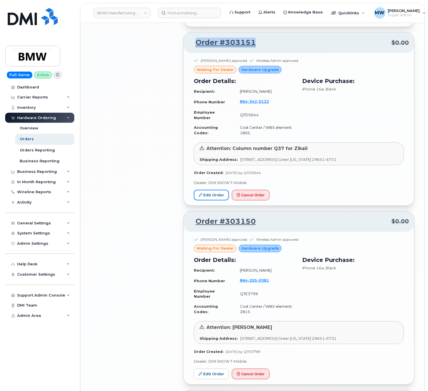
scroll to position [1935, 0]
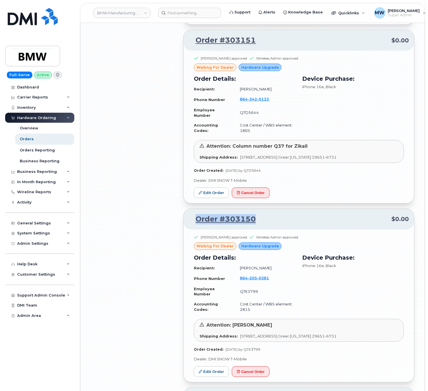
drag, startPoint x: 270, startPoint y: 229, endPoint x: 193, endPoint y: 232, distance: 77.6
click at [193, 224] on p "Order #303150 $0.00" at bounding box center [299, 219] width 221 height 10
copy link "Order #303150"
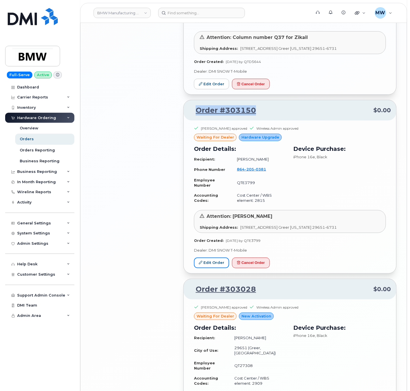
scroll to position [2107, 0]
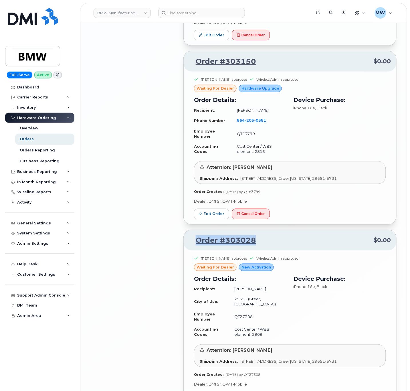
drag, startPoint x: 276, startPoint y: 251, endPoint x: 196, endPoint y: 255, distance: 80.8
click at [196, 245] on p "Order #303028 $0.00" at bounding box center [290, 240] width 202 height 10
copy link "Order #303028"
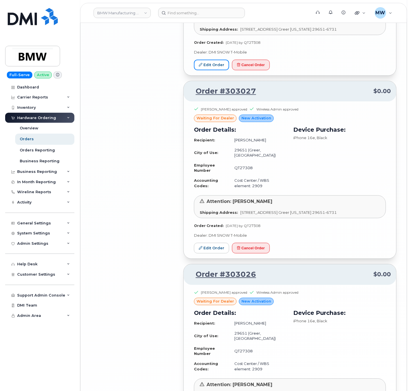
scroll to position [2450, 0]
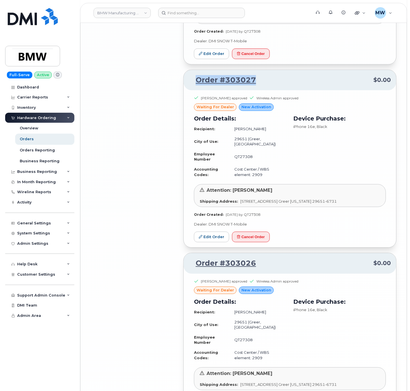
drag, startPoint x: 250, startPoint y: 92, endPoint x: 199, endPoint y: 108, distance: 54.1
click at [196, 85] on p "Order #303027 $0.00" at bounding box center [290, 80] width 202 height 10
copy link "Order #303027"
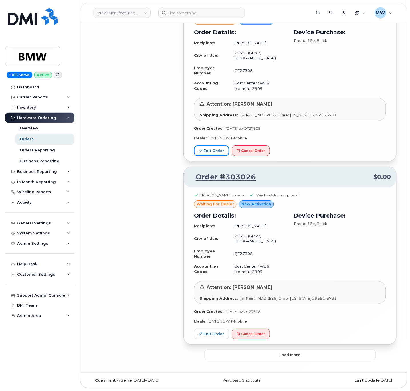
scroll to position [2550, 0]
drag, startPoint x: 260, startPoint y: 180, endPoint x: 192, endPoint y: 177, distance: 68.1
click at [192, 177] on p "Order #303026 $0.00" at bounding box center [290, 177] width 202 height 10
copy link "Order #303026"
click at [328, 355] on button "Load more" at bounding box center [290, 355] width 172 height 10
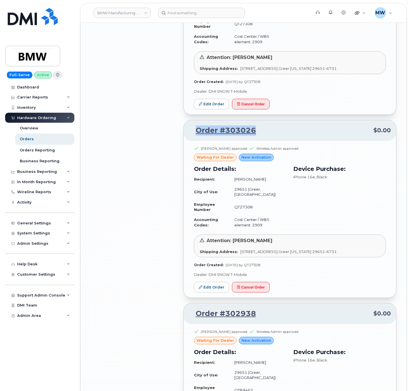
scroll to position [2722, 0]
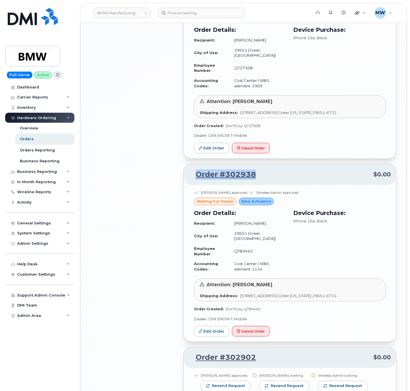
drag, startPoint x: 273, startPoint y: 184, endPoint x: 189, endPoint y: 189, distance: 83.4
click at [189, 180] on p "Order #302938 $0.00" at bounding box center [290, 174] width 202 height 10
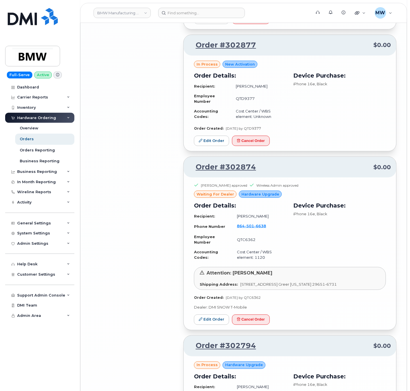
scroll to position [3465, 0]
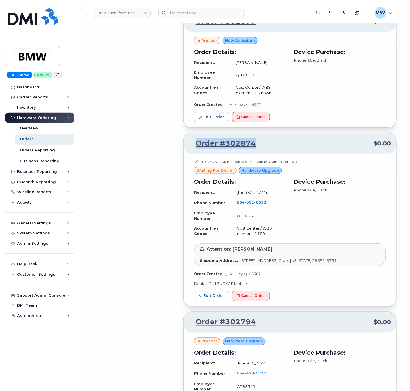
drag, startPoint x: 264, startPoint y: 153, endPoint x: 181, endPoint y: 156, distance: 83.6
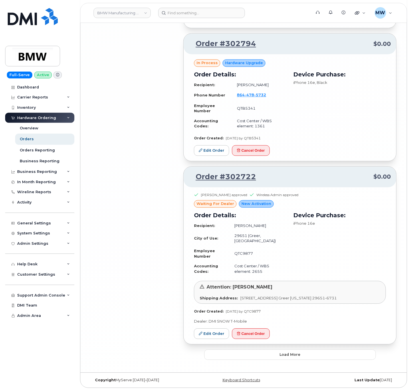
scroll to position [3763, 0]
drag, startPoint x: 273, startPoint y: 183, endPoint x: 185, endPoint y: 185, distance: 88.4
click at [185, 185] on div "Order #302722 $0.00 Peter Wheeler approved Wireless Admin approved waiting for …" at bounding box center [289, 256] width 213 height 178
click at [311, 354] on button "Load more" at bounding box center [290, 355] width 172 height 10
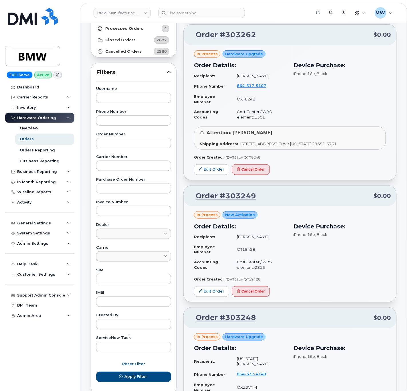
scroll to position [0, 0]
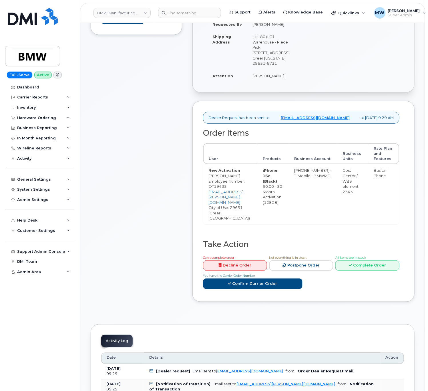
scroll to position [114, 0]
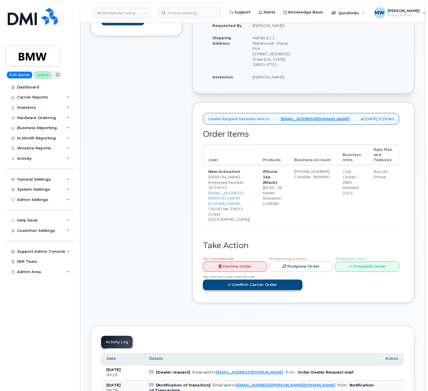
click at [303, 280] on link "Confirm Carrier Order" at bounding box center [253, 285] width 100 height 11
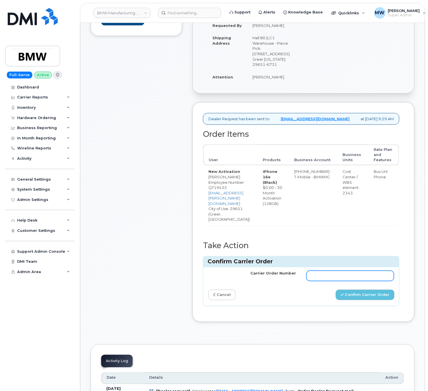
click at [353, 271] on input "Carrier Order Number" at bounding box center [351, 276] width 88 height 10
paste input "772071298"
type input "772071298"
click at [368, 293] on div "Carrier Order Number 772071298 cancel Confirm Carrier Order" at bounding box center [301, 286] width 196 height 39
click at [371, 290] on button "Confirm Carrier Order" at bounding box center [365, 295] width 59 height 11
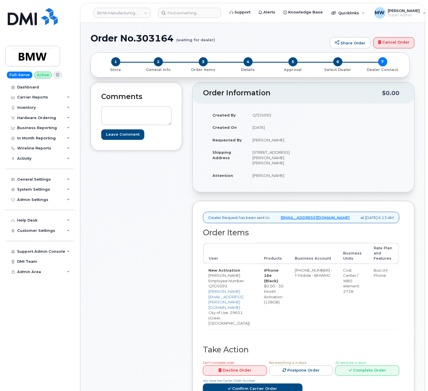
click at [303, 383] on link "Confirm Carrier Order" at bounding box center [253, 388] width 100 height 11
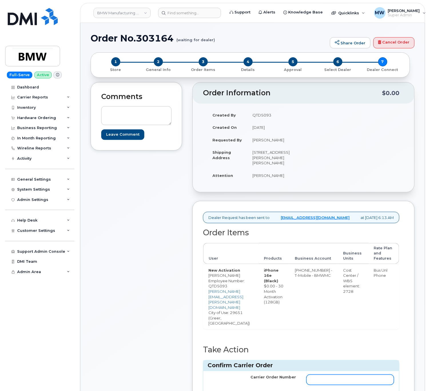
click at [327, 375] on input "Carrier Order Number" at bounding box center [351, 380] width 88 height 10
paste input "772061835"
type input "772061835"
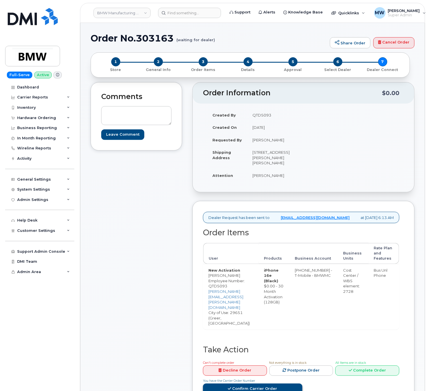
click at [303, 383] on link "Confirm Carrier Order" at bounding box center [253, 388] width 100 height 11
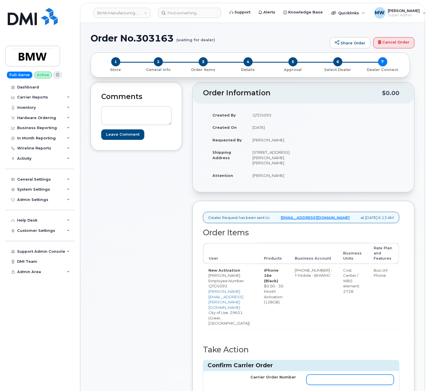
click at [360, 375] on input "Carrier Order Number" at bounding box center [351, 380] width 88 height 10
paste input "772061845"
type input "772061845"
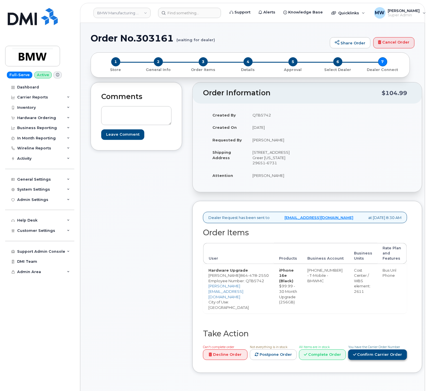
click at [366, 360] on link "Confirm Carrier Order" at bounding box center [377, 354] width 59 height 11
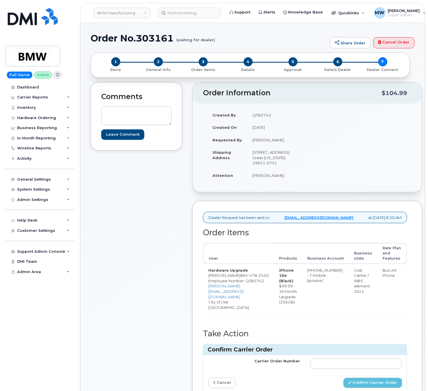
click at [346, 353] on h3 "Confirm Carrier Order" at bounding box center [305, 350] width 195 height 8
click at [349, 372] on td at bounding box center [356, 363] width 102 height 17
click at [350, 369] on input "Carrier Order Number" at bounding box center [356, 363] width 92 height 10
paste input "772062515"
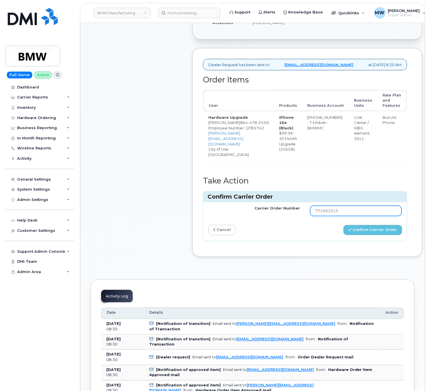
scroll to position [172, 0]
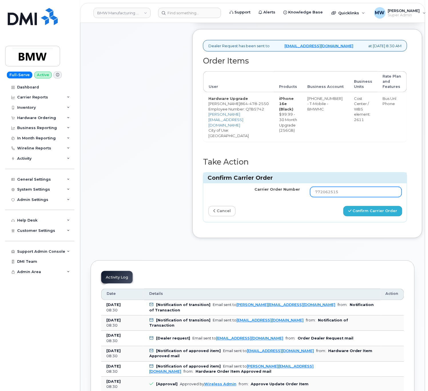
type input "772062515"
click at [373, 217] on button "Confirm Carrier Order" at bounding box center [373, 211] width 59 height 11
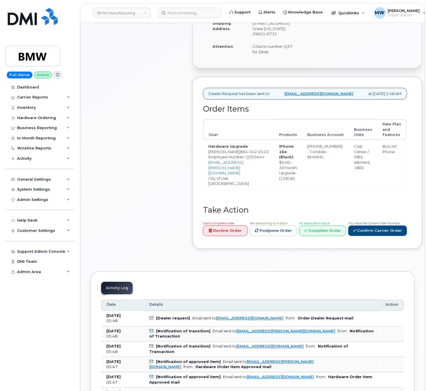
scroll to position [172, 0]
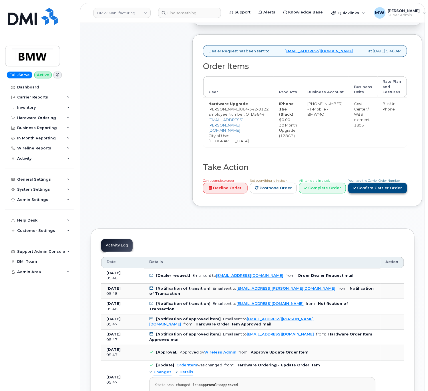
click at [348, 193] on link "Confirm Carrier Order" at bounding box center [377, 188] width 59 height 11
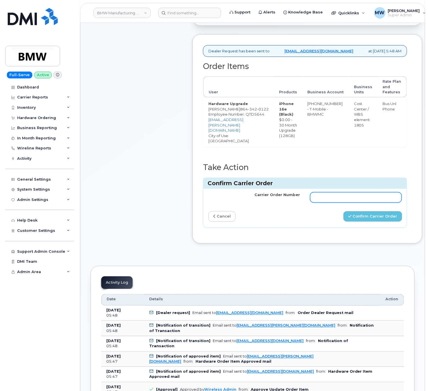
click at [321, 203] on input "Carrier Order Number" at bounding box center [356, 197] width 92 height 10
paste input "772062036"
type input "772062036"
click at [358, 222] on button "Confirm Carrier Order" at bounding box center [373, 216] width 59 height 11
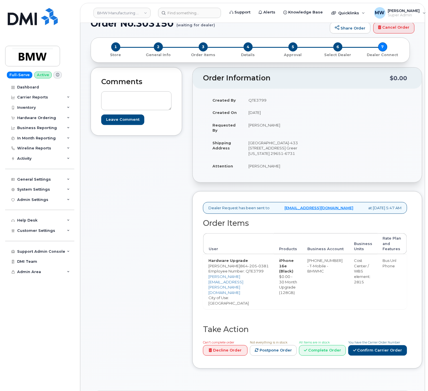
scroll to position [57, 0]
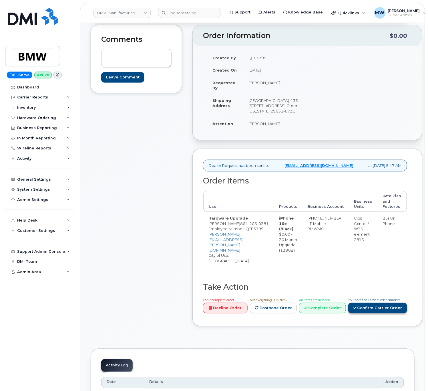
click at [348, 313] on link "Confirm Carrier Order" at bounding box center [377, 308] width 59 height 11
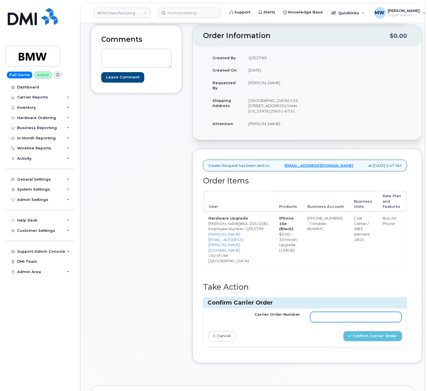
drag, startPoint x: 354, startPoint y: 323, endPoint x: 355, endPoint y: 326, distance: 3.2
click at [354, 322] on input "Carrier Order Number" at bounding box center [356, 317] width 92 height 10
paste input "772061957"
type input "772061957"
drag, startPoint x: 357, startPoint y: 344, endPoint x: 358, endPoint y: 339, distance: 4.7
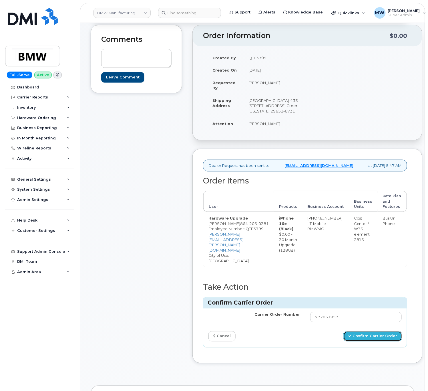
click at [357, 342] on button "Confirm Carrier Order" at bounding box center [373, 336] width 59 height 11
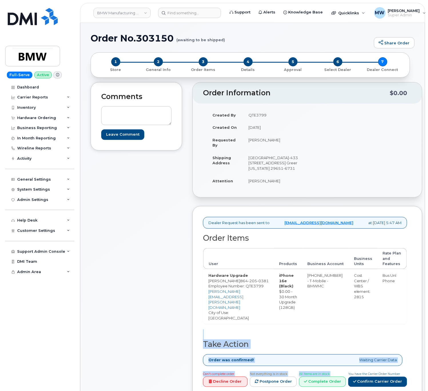
drag, startPoint x: 0, startPoint y: 0, endPoint x: 434, endPoint y: 417, distance: 601.8
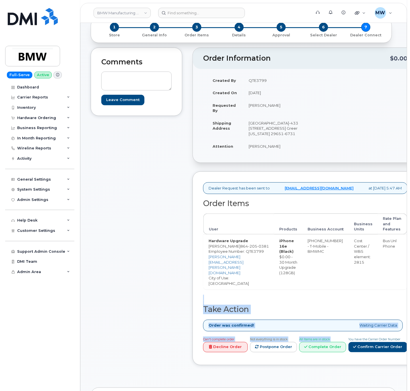
scroll to position [35, 0]
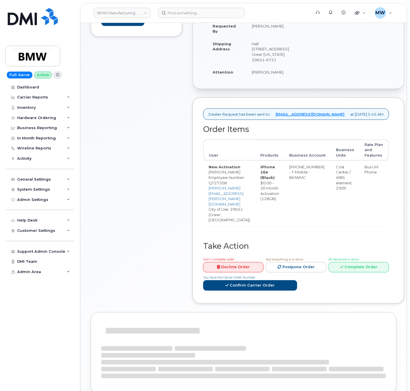
scroll to position [114, 0]
click at [275, 281] on link "Confirm Carrier Order" at bounding box center [250, 285] width 94 height 11
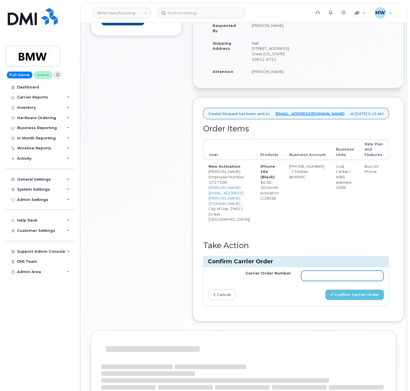
click at [336, 271] on input "Carrier Order Number" at bounding box center [342, 276] width 82 height 10
paste input "772062151"
type input "772062151"
click at [352, 290] on button "Confirm Carrier Order" at bounding box center [354, 295] width 59 height 11
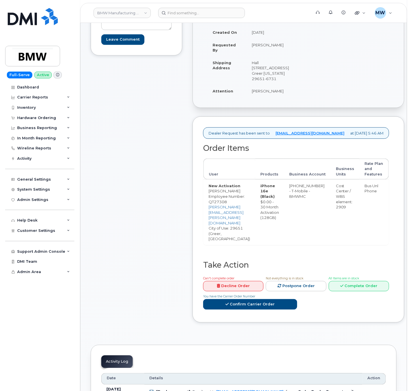
scroll to position [172, 0]
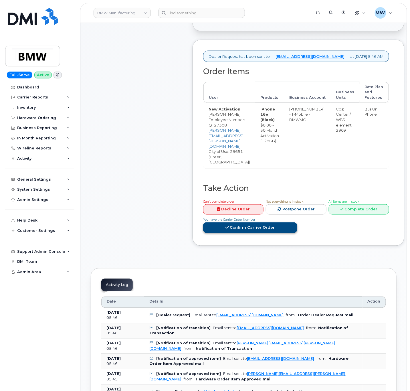
click at [267, 222] on link "Confirm Carrier Order" at bounding box center [250, 227] width 94 height 11
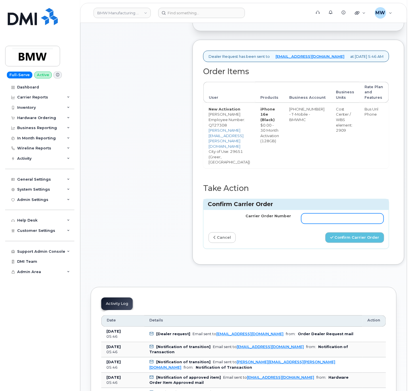
drag, startPoint x: 271, startPoint y: 215, endPoint x: 343, endPoint y: 210, distance: 72.3
click at [287, 215] on td "Carrier Order Number" at bounding box center [249, 218] width 93 height 17
drag, startPoint x: 350, startPoint y: 208, endPoint x: 351, endPoint y: 216, distance: 7.8
click at [350, 213] on input "Carrier Order Number" at bounding box center [342, 218] width 82 height 10
paste input "772061788"
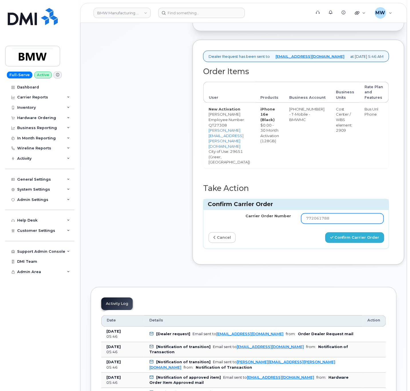
type input "772061788"
click at [355, 232] on button "Confirm Carrier Order" at bounding box center [354, 237] width 59 height 11
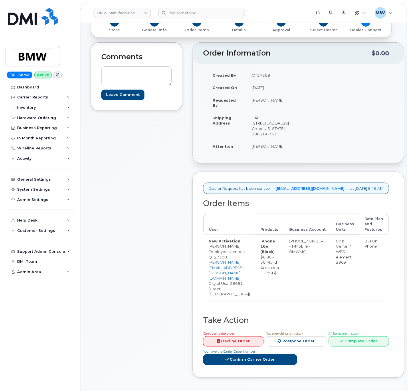
scroll to position [57, 0]
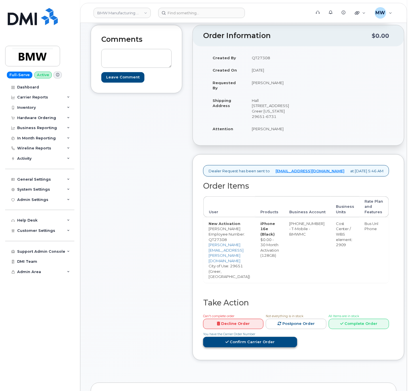
click at [282, 338] on link "Confirm Carrier Order" at bounding box center [250, 342] width 94 height 11
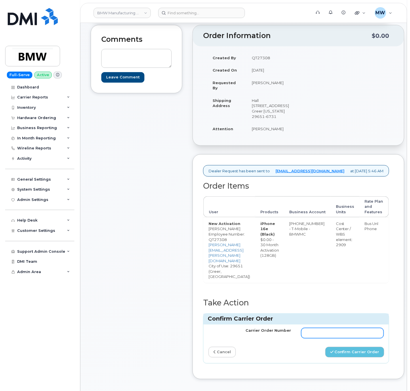
drag, startPoint x: 341, startPoint y: 323, endPoint x: 344, endPoint y: 324, distance: 3.5
click at [341, 328] on input "Carrier Order Number" at bounding box center [342, 333] width 82 height 10
paste input "772061777"
type input "772061777"
click at [356, 347] on button "Confirm Carrier Order" at bounding box center [354, 352] width 59 height 11
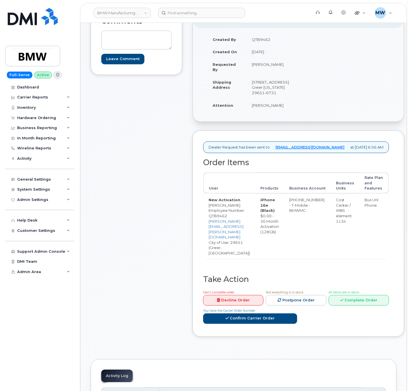
scroll to position [114, 0]
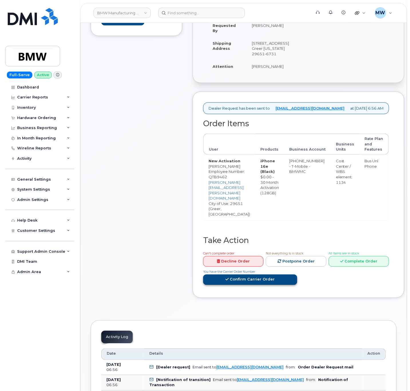
click at [273, 276] on link "Confirm Carrier Order" at bounding box center [250, 279] width 94 height 11
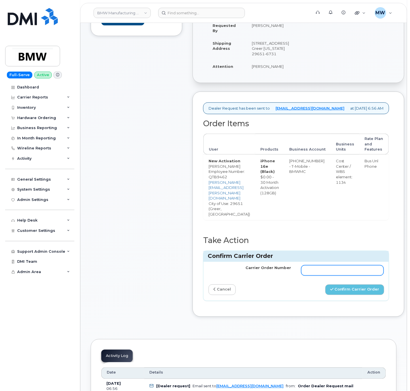
click at [334, 265] on input "Carrier Order Number" at bounding box center [342, 270] width 82 height 10
paste input "772072848"
type input "772072848"
click at [344, 284] on button "Confirm Carrier Order" at bounding box center [354, 289] width 59 height 11
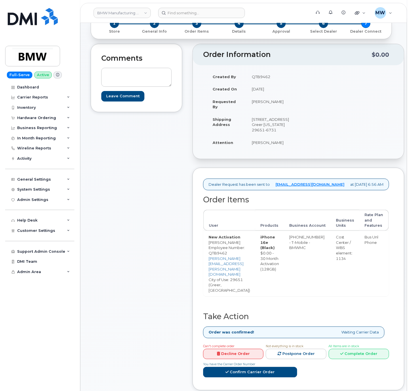
scroll to position [57, 0]
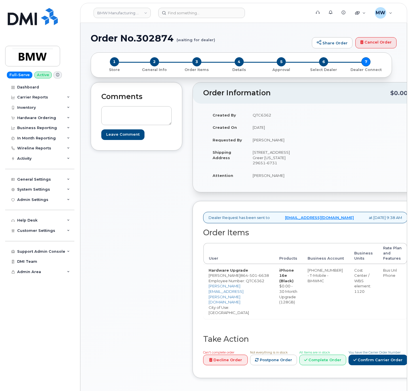
scroll to position [153, 0]
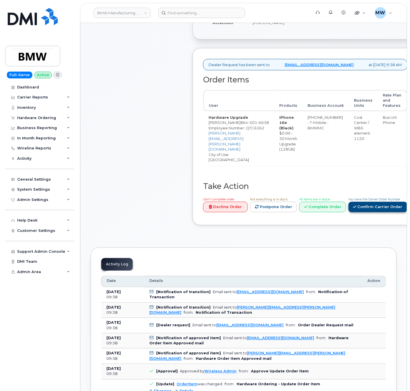
click at [348, 212] on link "Confirm Carrier Order" at bounding box center [377, 207] width 59 height 11
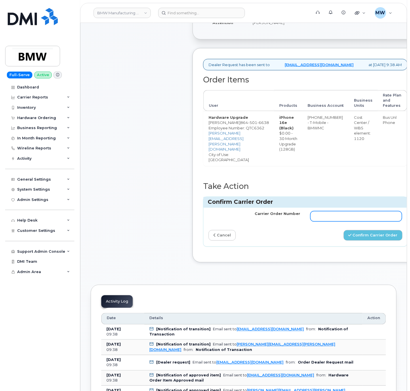
drag, startPoint x: 330, startPoint y: 236, endPoint x: 331, endPoint y: 242, distance: 6.0
click at [331, 225] on td at bounding box center [356, 216] width 102 height 17
paste input "772063136"
type input "772063136"
click at [354, 241] on button "Confirm Carrier Order" at bounding box center [373, 235] width 59 height 11
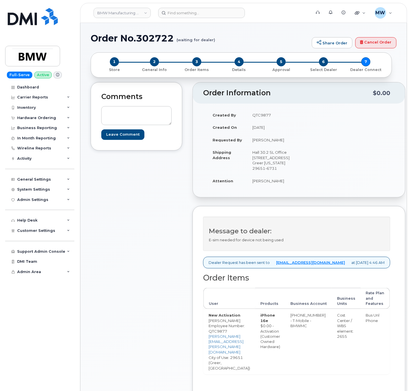
scroll to position [114, 0]
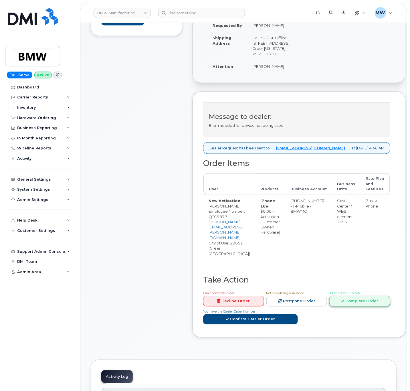
click at [373, 296] on link "Complete Order" at bounding box center [359, 301] width 61 height 11
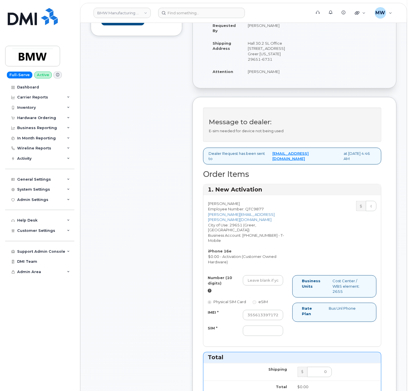
click at [369, 294] on div "Cost Center / WBS element: 2655" at bounding box center [349, 286] width 43 height 16
click at [259, 320] on input "355613397172785" at bounding box center [263, 315] width 41 height 10
click at [264, 336] on input "SIM *" at bounding box center [263, 331] width 41 height 10
type input "NA"
drag, startPoint x: 246, startPoint y: 286, endPoint x: 244, endPoint y: 283, distance: 3.6
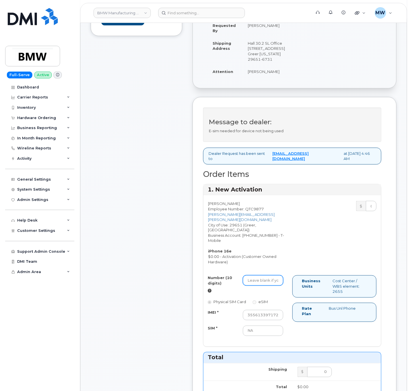
click at [246, 286] on input "Number (10 digits)" at bounding box center [263, 280] width 41 height 10
paste input "8647761393"
type input "8647761393"
drag, startPoint x: 266, startPoint y: 337, endPoint x: 234, endPoint y: 338, distance: 32.6
click at [234, 336] on div "SIM * NA" at bounding box center [245, 331] width 84 height 10
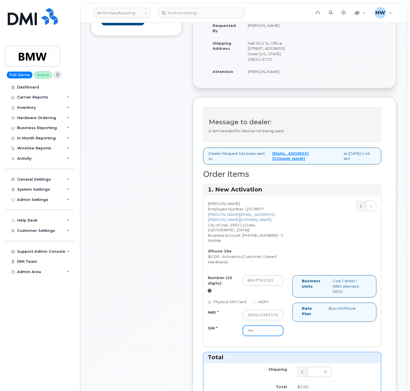
paste input "8901260207717926981"
type input "8901260207717926981"
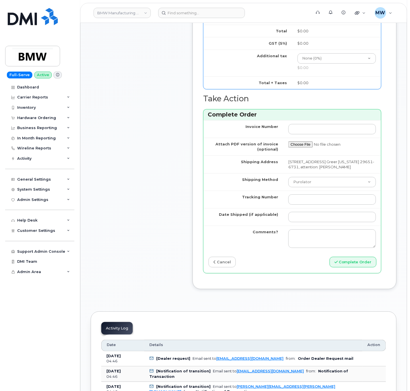
scroll to position [515, 0]
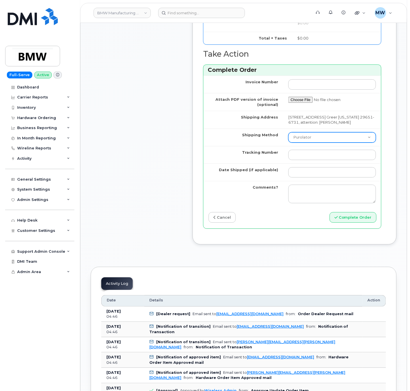
click at [308, 142] on select "Purolator UPS FedEx Canada Post Courier Other Drop Off Pick Up" at bounding box center [332, 137] width 88 height 10
select select "UPS"
click at [288, 142] on select "Purolator UPS FedEx Canada Post Courier Other Drop Off Pick Up" at bounding box center [332, 137] width 88 height 10
click at [308, 160] on input "Tracking Number" at bounding box center [332, 155] width 88 height 10
type input "1"
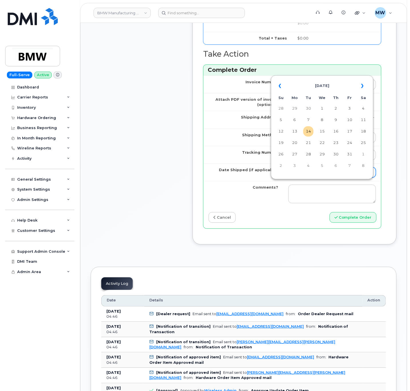
click at [317, 177] on input "Date Shipped (if applicable)" at bounding box center [332, 172] width 88 height 10
drag, startPoint x: 306, startPoint y: 134, endPoint x: 309, endPoint y: 139, distance: 6.1
click at [306, 134] on td "14" at bounding box center [308, 131] width 10 height 10
type input "2025-10-14"
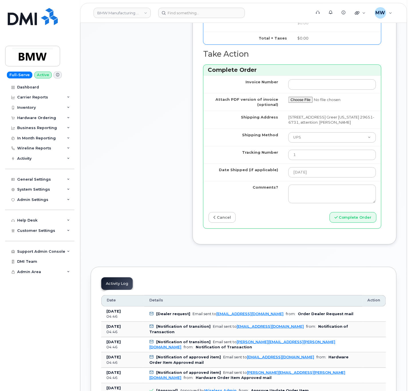
click at [369, 228] on div "Invoice Number Attach PDF version of invoice (optional) Shipping Address 1400 H…" at bounding box center [292, 152] width 178 height 153
click at [365, 223] on button "Complete Order" at bounding box center [353, 217] width 47 height 11
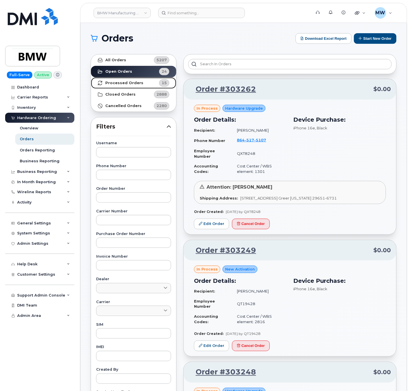
click at [158, 84] on span "15" at bounding box center [160, 82] width 17 height 7
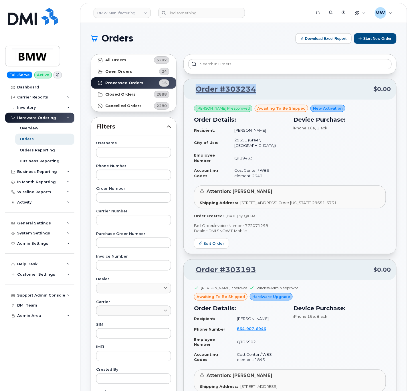
drag, startPoint x: 266, startPoint y: 90, endPoint x: 192, endPoint y: 94, distance: 74.2
click at [192, 94] on p "Order #303234 $0.00" at bounding box center [290, 89] width 202 height 10
copy link "Order #303234"
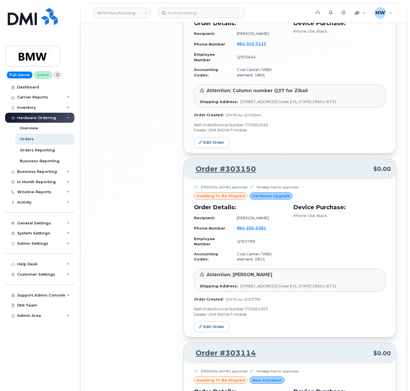
scroll to position [1223, 0]
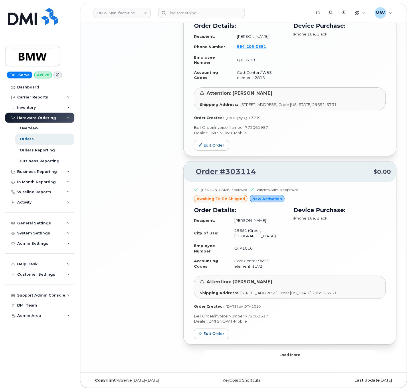
drag, startPoint x: 311, startPoint y: 356, endPoint x: 315, endPoint y: 360, distance: 5.7
click at [310, 357] on button "Load more" at bounding box center [290, 355] width 172 height 10
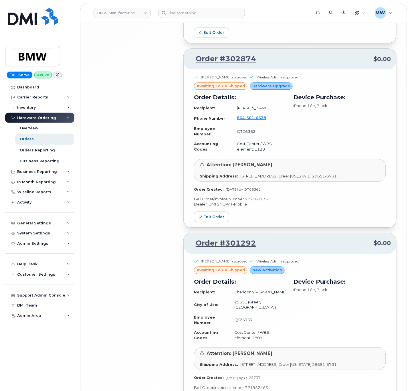
scroll to position [2536, 0]
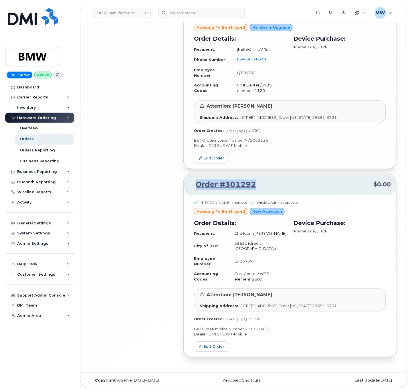
drag, startPoint x: 263, startPoint y: 186, endPoint x: 195, endPoint y: 181, distance: 69.1
click at [195, 181] on p "Order #301292 $0.00" at bounding box center [290, 184] width 202 height 10
copy link "Order #301292"
drag, startPoint x: 111, startPoint y: 232, endPoint x: 117, endPoint y: 231, distance: 6.1
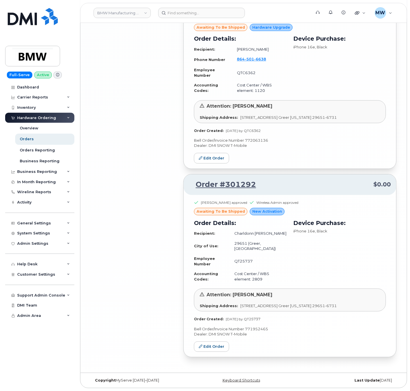
scroll to position [2422, 0]
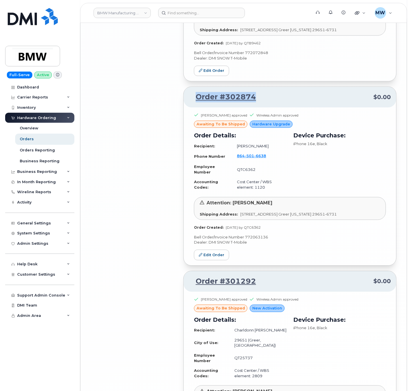
drag, startPoint x: 275, startPoint y: 107, endPoint x: 196, endPoint y: 114, distance: 79.0
click at [196, 107] on div "Order #302874 $0.00" at bounding box center [290, 97] width 213 height 21
copy link "Order #302874"
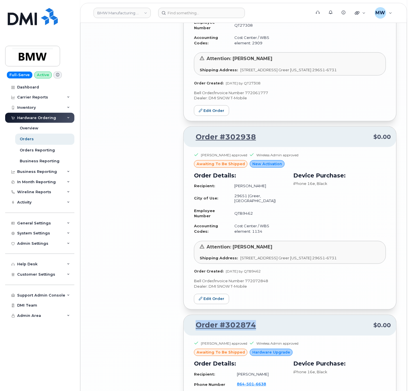
scroll to position [2193, 0]
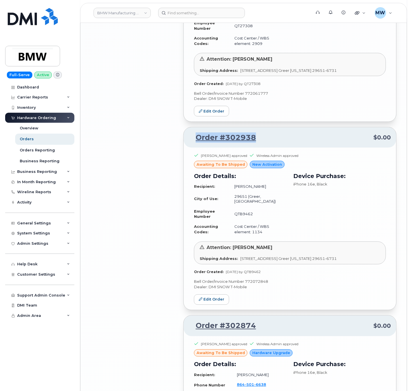
drag, startPoint x: 263, startPoint y: 146, endPoint x: 192, endPoint y: 154, distance: 70.8
click at [192, 148] on div "Order #302938 $0.00" at bounding box center [290, 137] width 213 height 21
copy link "Order #302938"
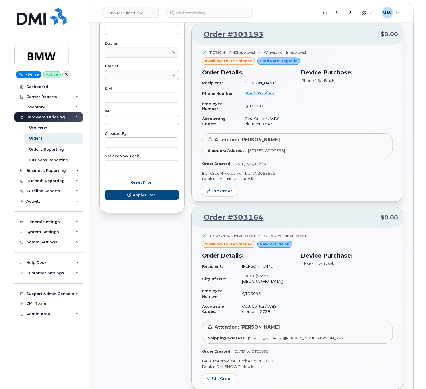
scroll to position [0, 0]
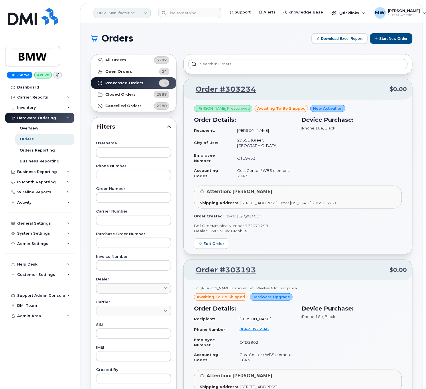
click at [128, 13] on link "BMW Manufacturing Co LLC" at bounding box center [122, 13] width 57 height 10
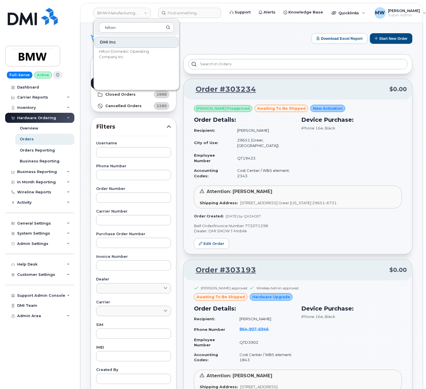
type input "hilton"
drag, startPoint x: 124, startPoint y: 68, endPoint x: 130, endPoint y: 59, distance: 11.0
click at [126, 66] on div "DMI Inc Hilton Domestic Operating Company Inc" at bounding box center [136, 61] width 85 height 51
click at [144, 55] on span "Hilton Domestic Operating Company Inc" at bounding box center [132, 54] width 66 height 11
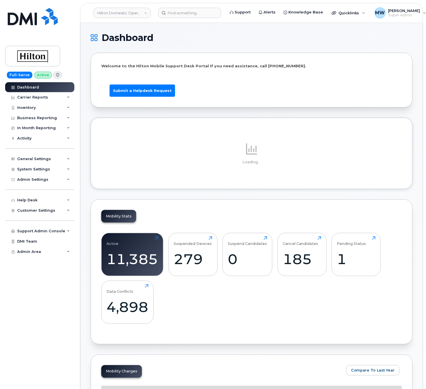
click at [38, 211] on span "Customer Settings" at bounding box center [36, 210] width 38 height 4
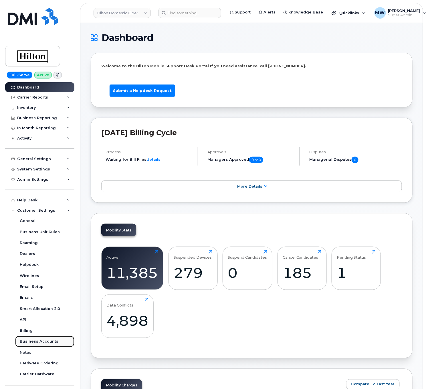
click at [26, 340] on div "Business Accounts" at bounding box center [39, 340] width 39 height 5
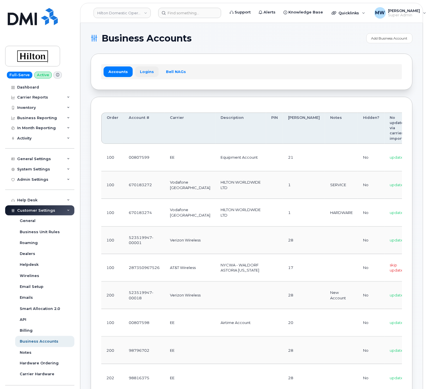
click at [144, 74] on link "Logins" at bounding box center [147, 71] width 24 height 10
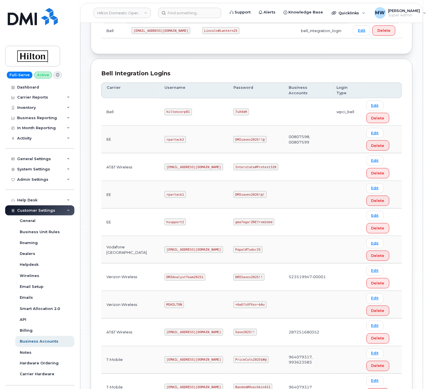
scroll to position [114, 0]
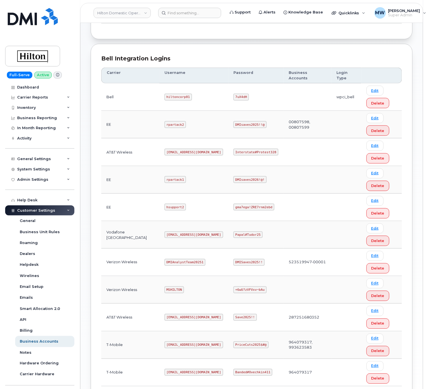
click at [184, 155] on code "ms-hilton@dminc.com" at bounding box center [194, 151] width 59 height 7
copy code "ms-hilton@dminc.com"
click at [243, 150] on td "Interstate#Protest328" at bounding box center [255, 151] width 55 height 27
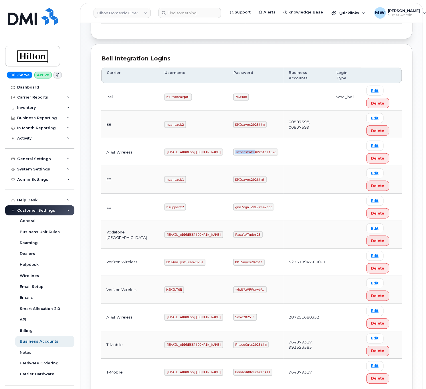
click at [243, 150] on td "Interstate#Protest328" at bounding box center [255, 151] width 55 height 27
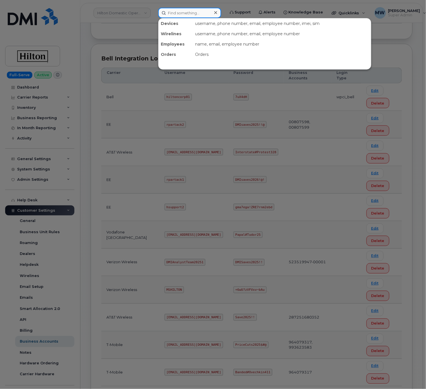
click at [184, 14] on input at bounding box center [189, 13] width 63 height 10
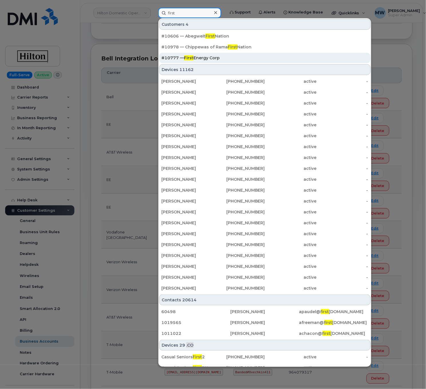
type input "first"
click at [204, 57] on div "#10777 — First Energy Corp" at bounding box center [264, 58] width 207 height 6
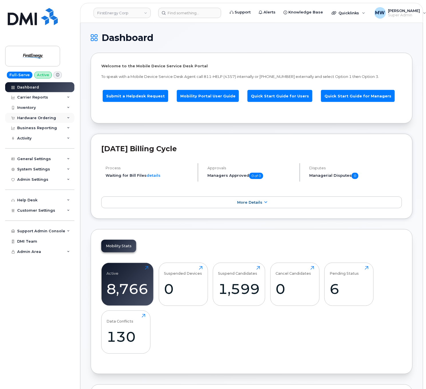
click at [44, 122] on div "Hardware Ordering" at bounding box center [39, 118] width 69 height 10
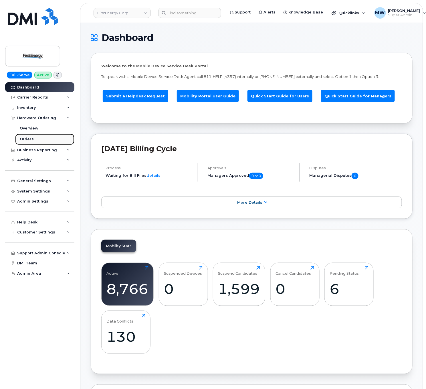
click at [39, 134] on link "Orders" at bounding box center [44, 139] width 59 height 11
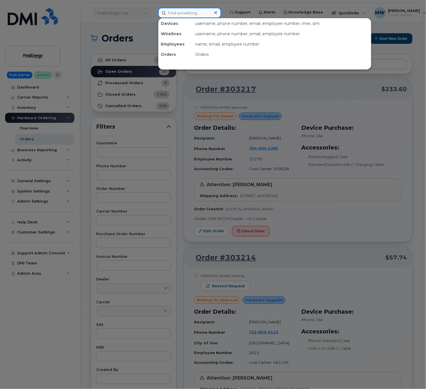
click at [171, 13] on input at bounding box center [189, 13] width 63 height 10
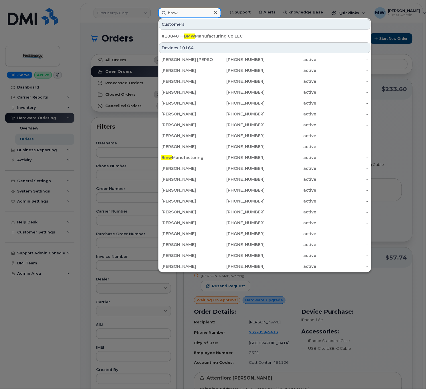
type input "bmw"
click at [289, 31] on div "#10840 — BMW Manufacturing Co LLC" at bounding box center [264, 35] width 213 height 11
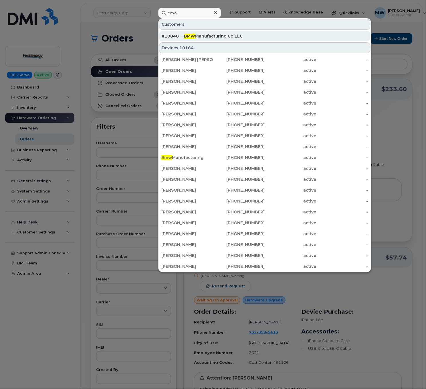
click at [286, 35] on div "#10840 — BMW Manufacturing Co LLC" at bounding box center [264, 36] width 207 height 6
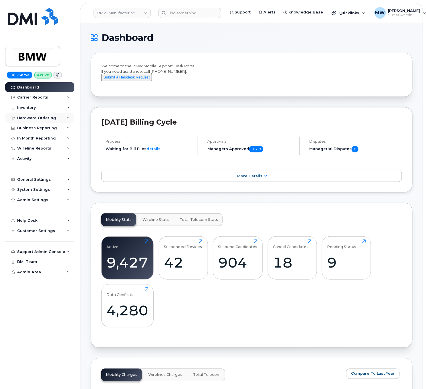
click at [35, 121] on div "Hardware Ordering" at bounding box center [39, 118] width 69 height 10
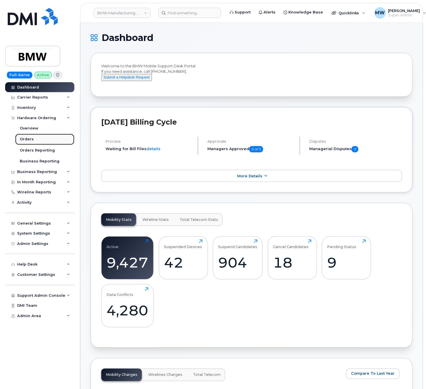
click at [37, 135] on link "Orders" at bounding box center [44, 139] width 59 height 11
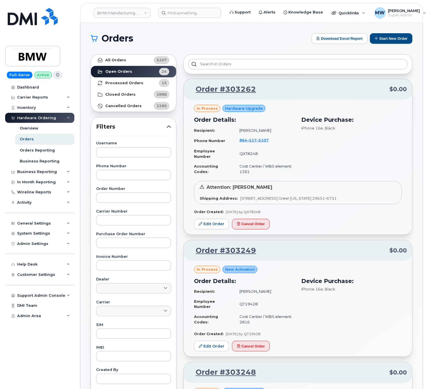
click at [183, 4] on header "BMW Manufacturing Co LLC Support Alerts Knowledge Base Quicklinks Suspend / Can…" at bounding box center [251, 13] width 343 height 20
click at [188, 11] on input at bounding box center [189, 13] width 63 height 10
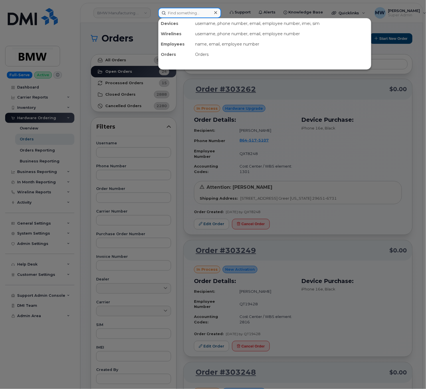
paste input "864) 787-5125"
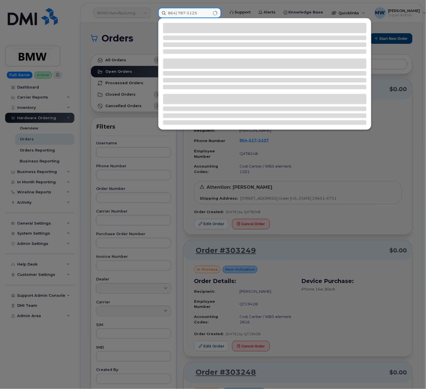
type input "864) 787-5125"
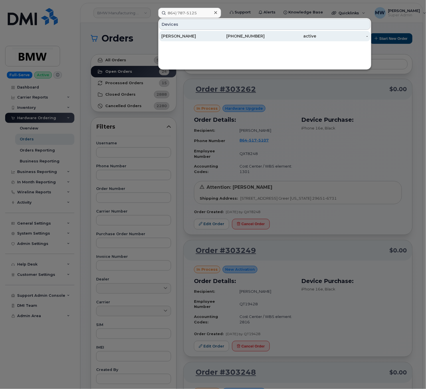
click at [220, 34] on div "864-787-5125" at bounding box center [239, 36] width 52 height 10
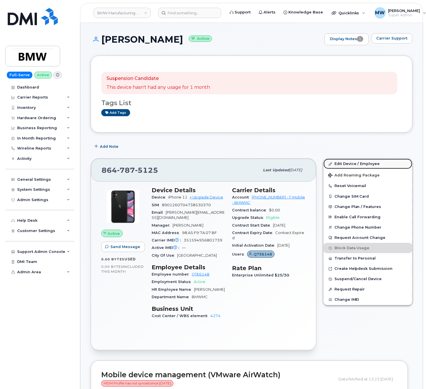
click at [346, 164] on link "Edit Device / Employee" at bounding box center [368, 163] width 89 height 10
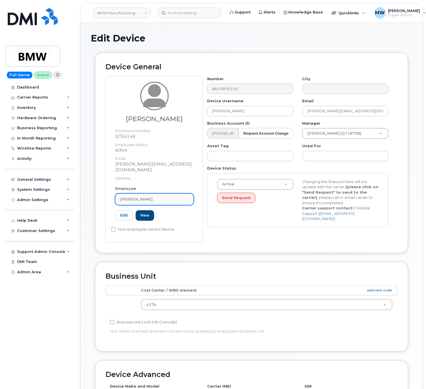
click at [167, 198] on link "[PERSON_NAME]" at bounding box center [154, 198] width 78 height 11
paste input "[PERSON_NAME]"
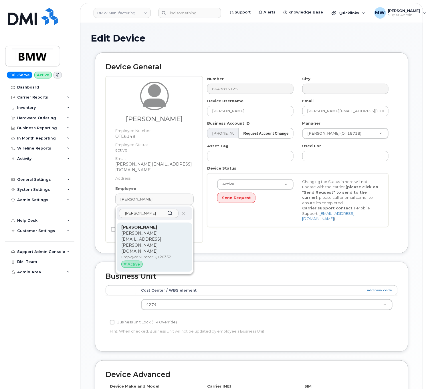
type input "[PERSON_NAME]"
click at [152, 233] on div "[PERSON_NAME] [PERSON_NAME][EMAIL_ADDRESS][PERSON_NAME][DOMAIN_NAME] Employee N…" at bounding box center [154, 247] width 66 height 46
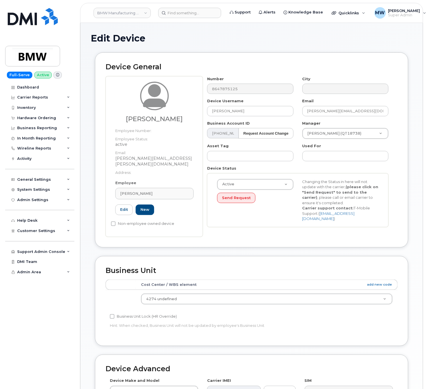
type input "QT20332"
type input "[PERSON_NAME]"
type input "[PERSON_NAME][EMAIL_ADDRESS][PERSON_NAME][DOMAIN_NAME]"
type input "29217962"
click at [180, 90] on div "Angie Menegay Employee Number: Employee Status: active Email: angella.menegay@b…" at bounding box center [252, 156] width 292 height 161
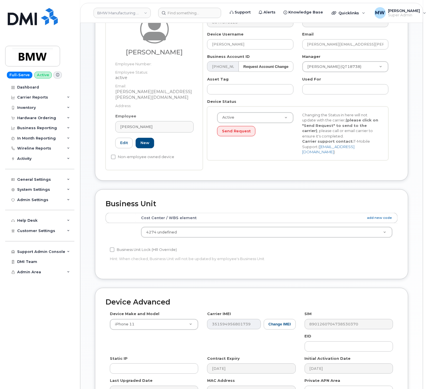
scroll to position [134, 0]
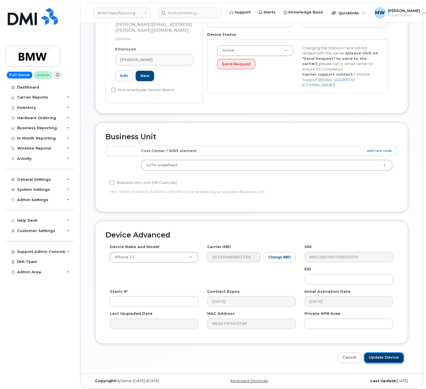
click at [386, 357] on input "Update Device" at bounding box center [384, 357] width 40 height 11
type input "Saving..."
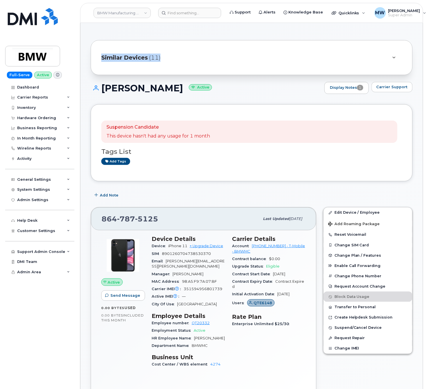
click at [104, 66] on div "Similar Devices (11)" at bounding box center [252, 57] width 322 height 35
drag, startPoint x: 174, startPoint y: 93, endPoint x: 105, endPoint y: 86, distance: 69.0
click at [105, 86] on h1 "[PERSON_NAME] Active" at bounding box center [206, 88] width 231 height 10
copy h1 "[PERSON_NAME]"
